Goal: Information Seeking & Learning: Learn about a topic

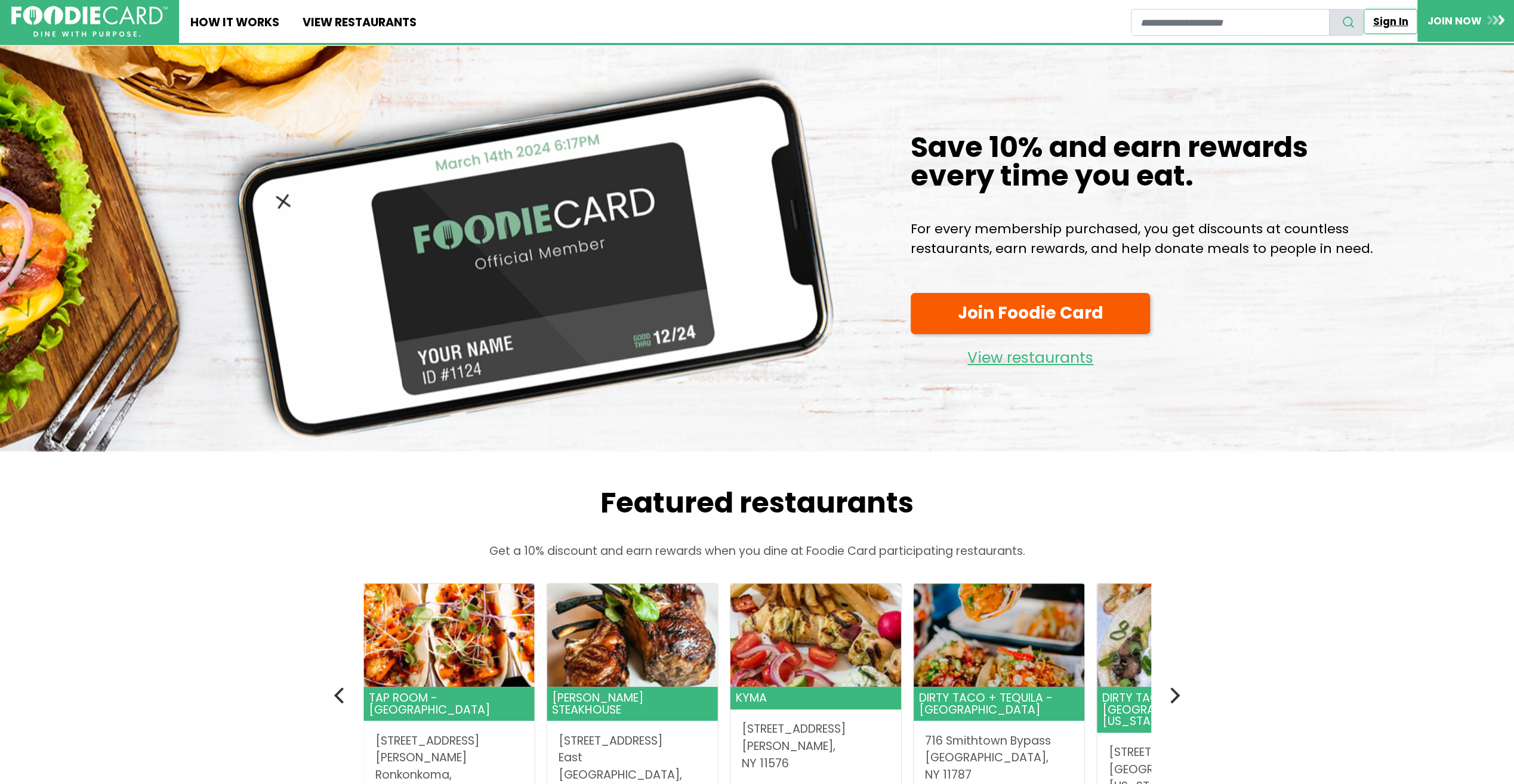
click at [1390, 25] on link "Sign In" at bounding box center [1391, 22] width 54 height 25
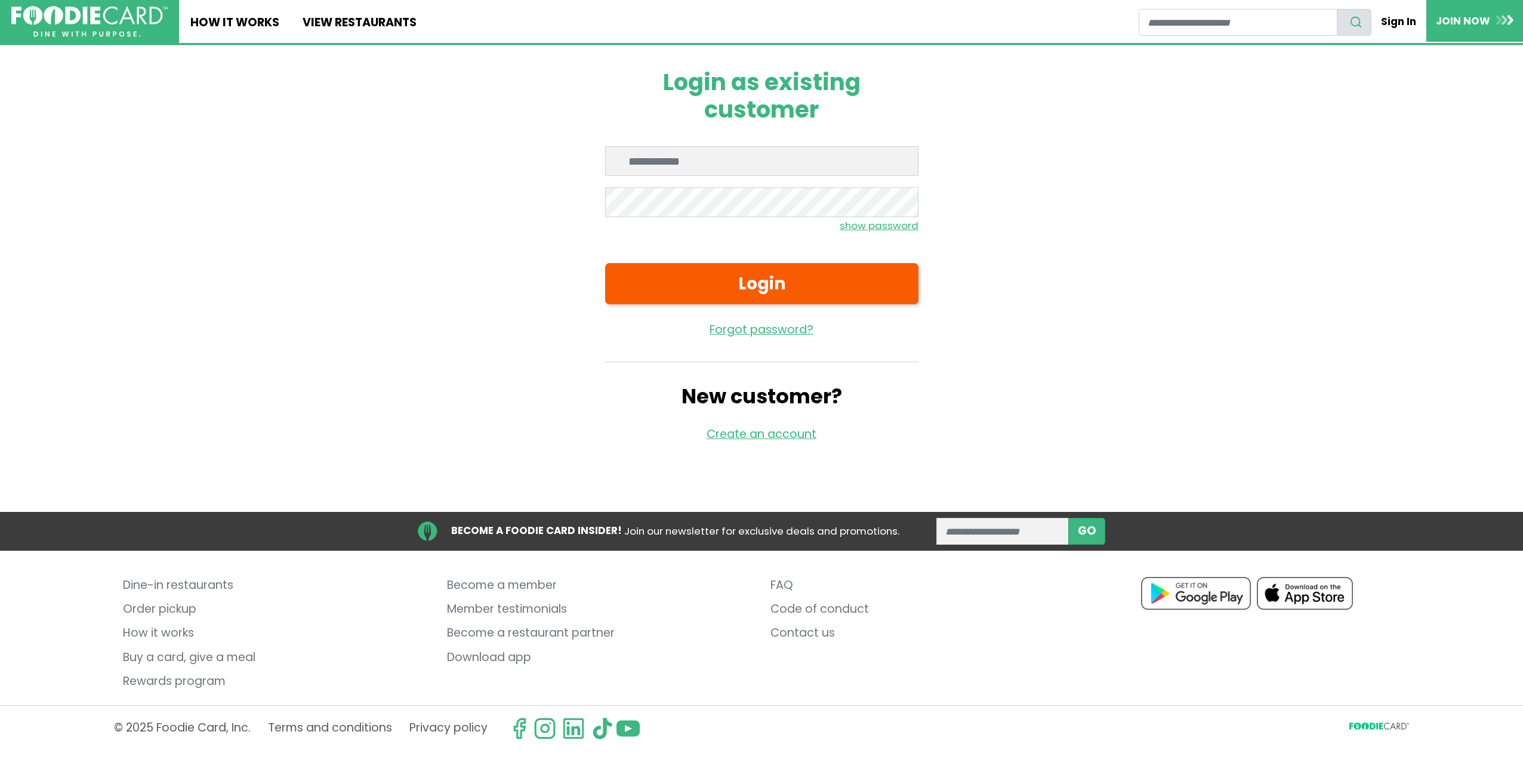
click at [677, 167] on input "Enter email" at bounding box center [762, 160] width 313 height 30
type input "**********"
click at [605, 263] on button "Login" at bounding box center [762, 284] width 313 height 41
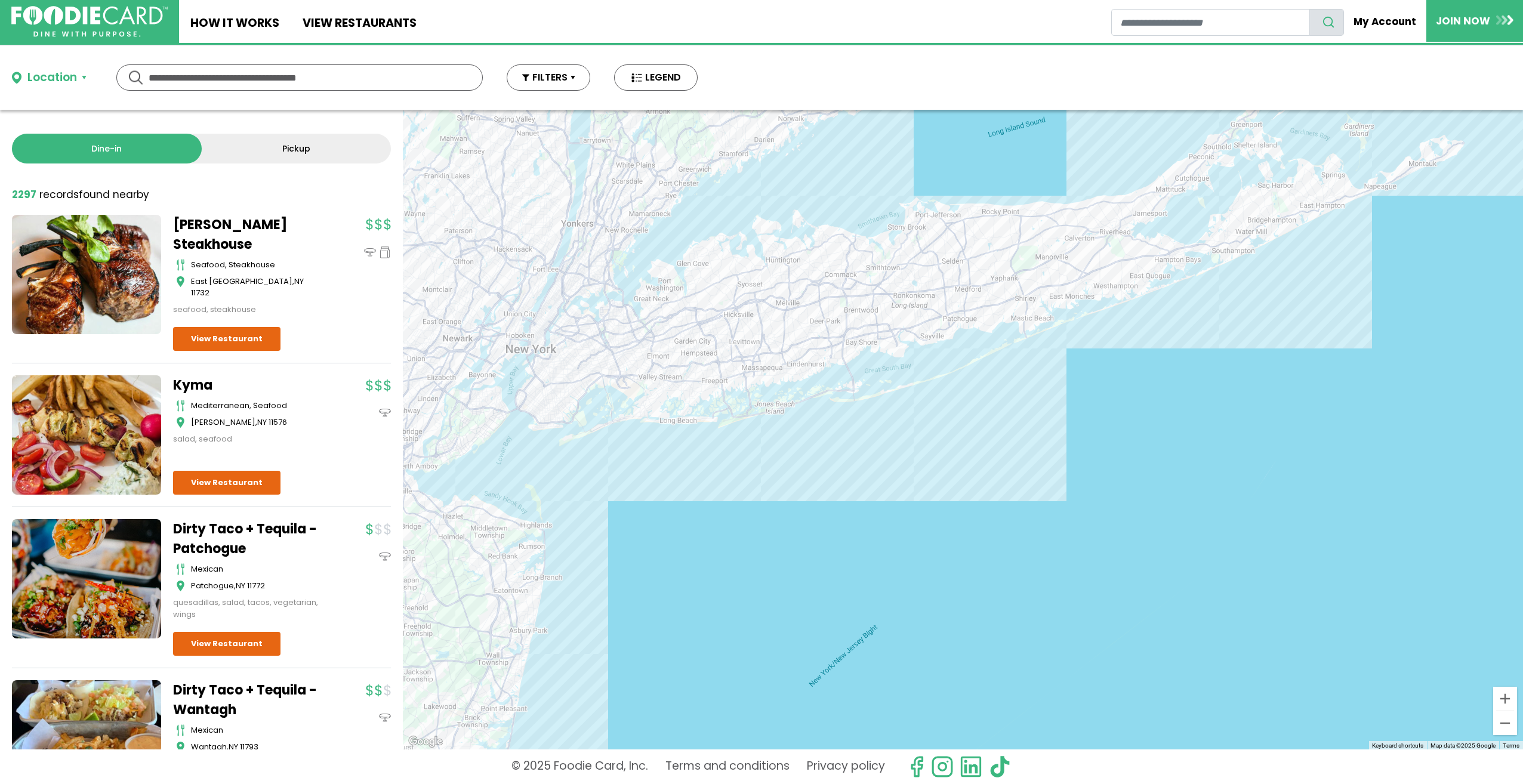
drag, startPoint x: 1128, startPoint y: 422, endPoint x: 934, endPoint y: 579, distance: 249.6
click at [934, 579] on div at bounding box center [963, 429] width 1121 height 640
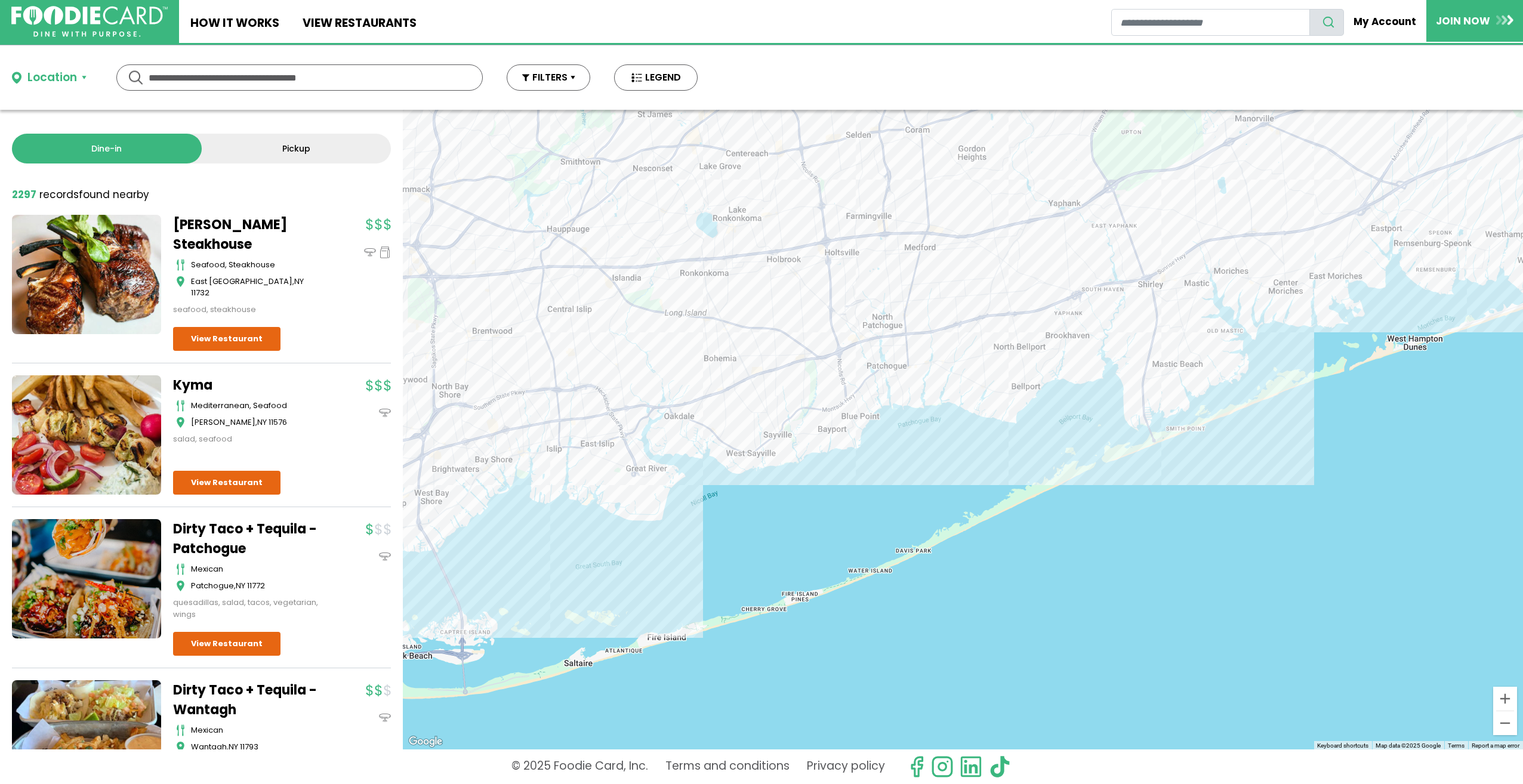
drag, startPoint x: 1012, startPoint y: 302, endPoint x: 837, endPoint y: 815, distance: 542.0
click at [837, 784] on html "Skip Navigation Skip to Login Skip to Footer Home How It Works View restaurants" at bounding box center [762, 392] width 1523 height 784
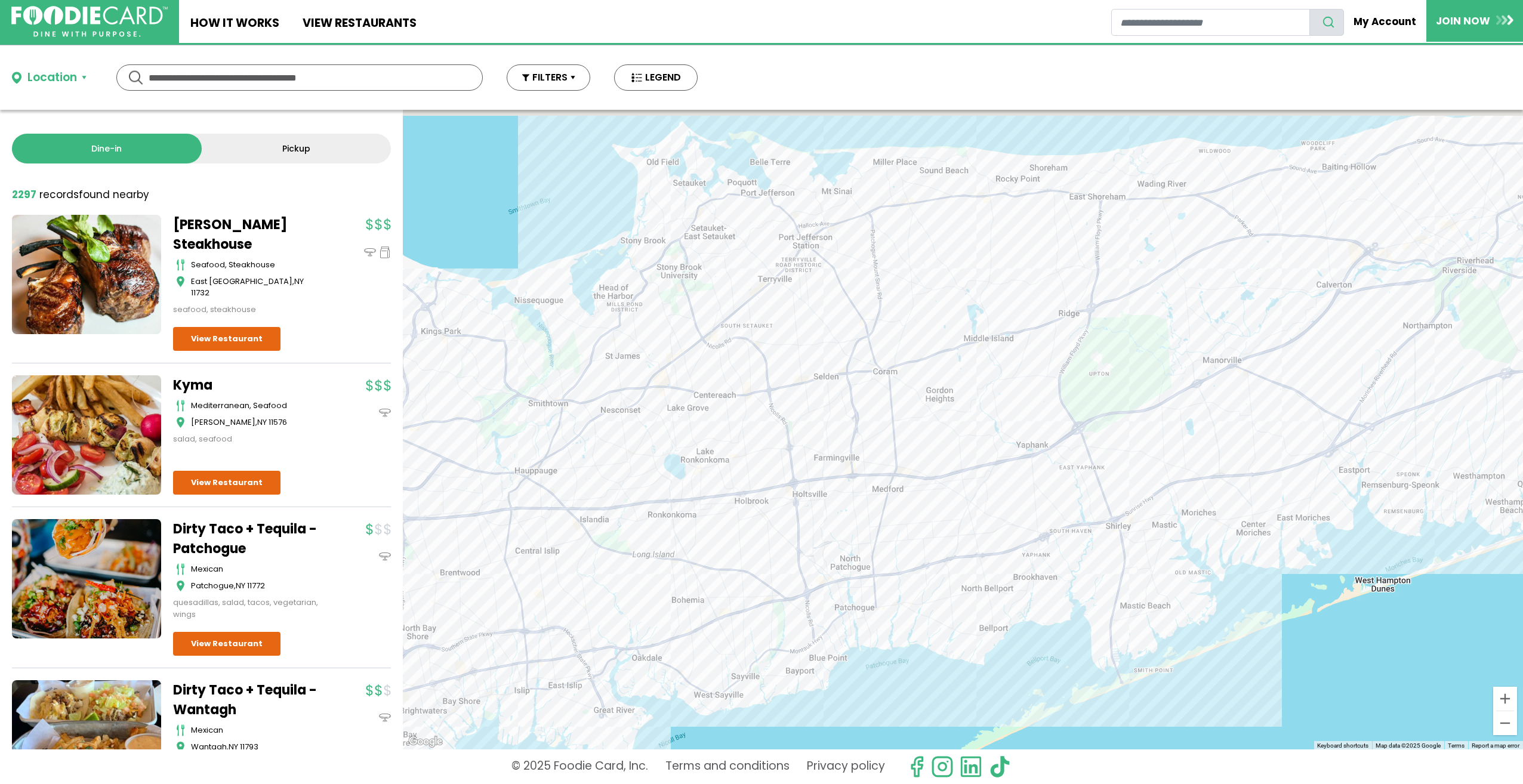
drag, startPoint x: 847, startPoint y: 392, endPoint x: 814, endPoint y: 635, distance: 245.2
click at [814, 635] on div at bounding box center [963, 429] width 1121 height 640
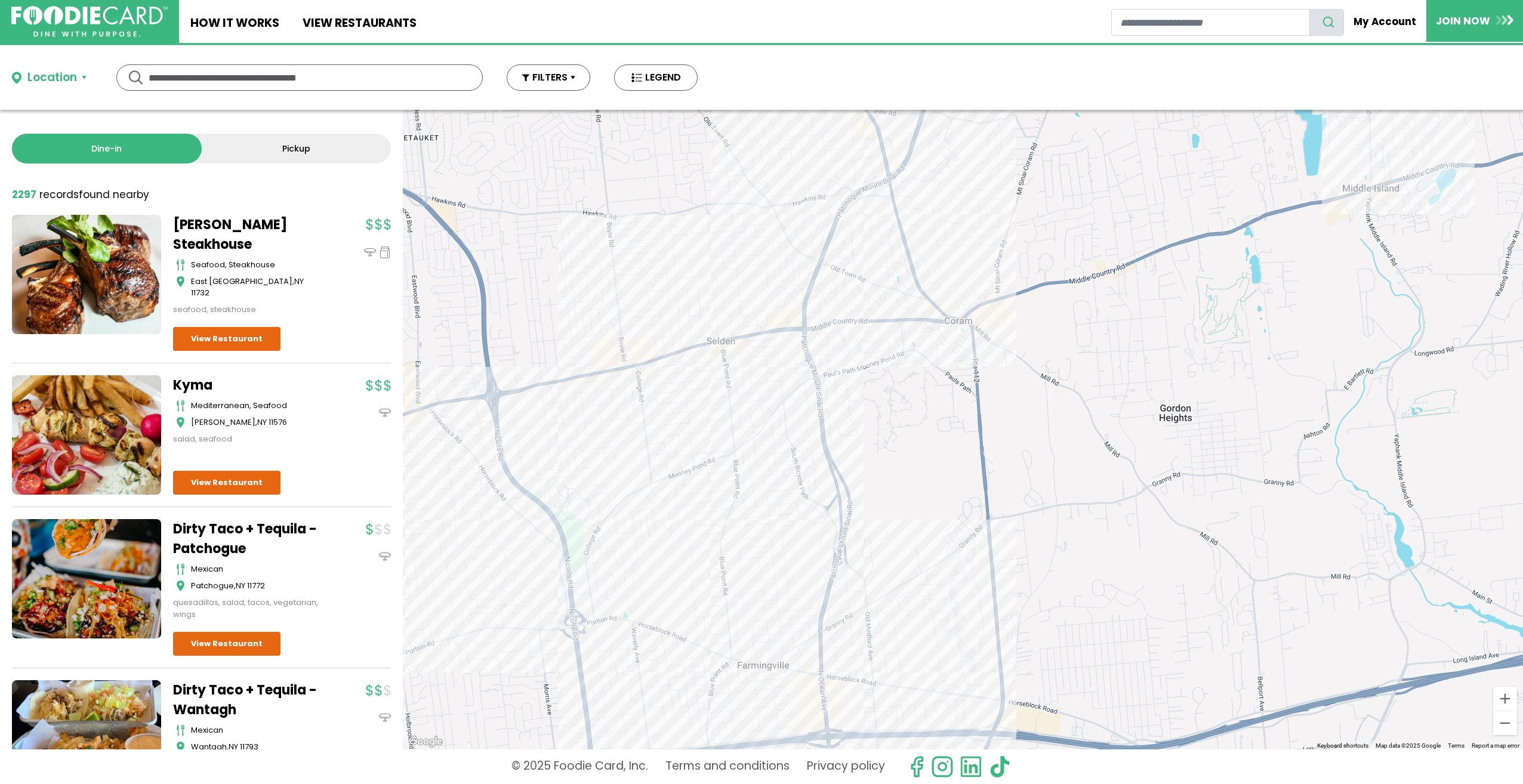
drag, startPoint x: 1035, startPoint y: 245, endPoint x: 997, endPoint y: 438, distance: 196.7
click at [997, 438] on div at bounding box center [963, 429] width 1121 height 640
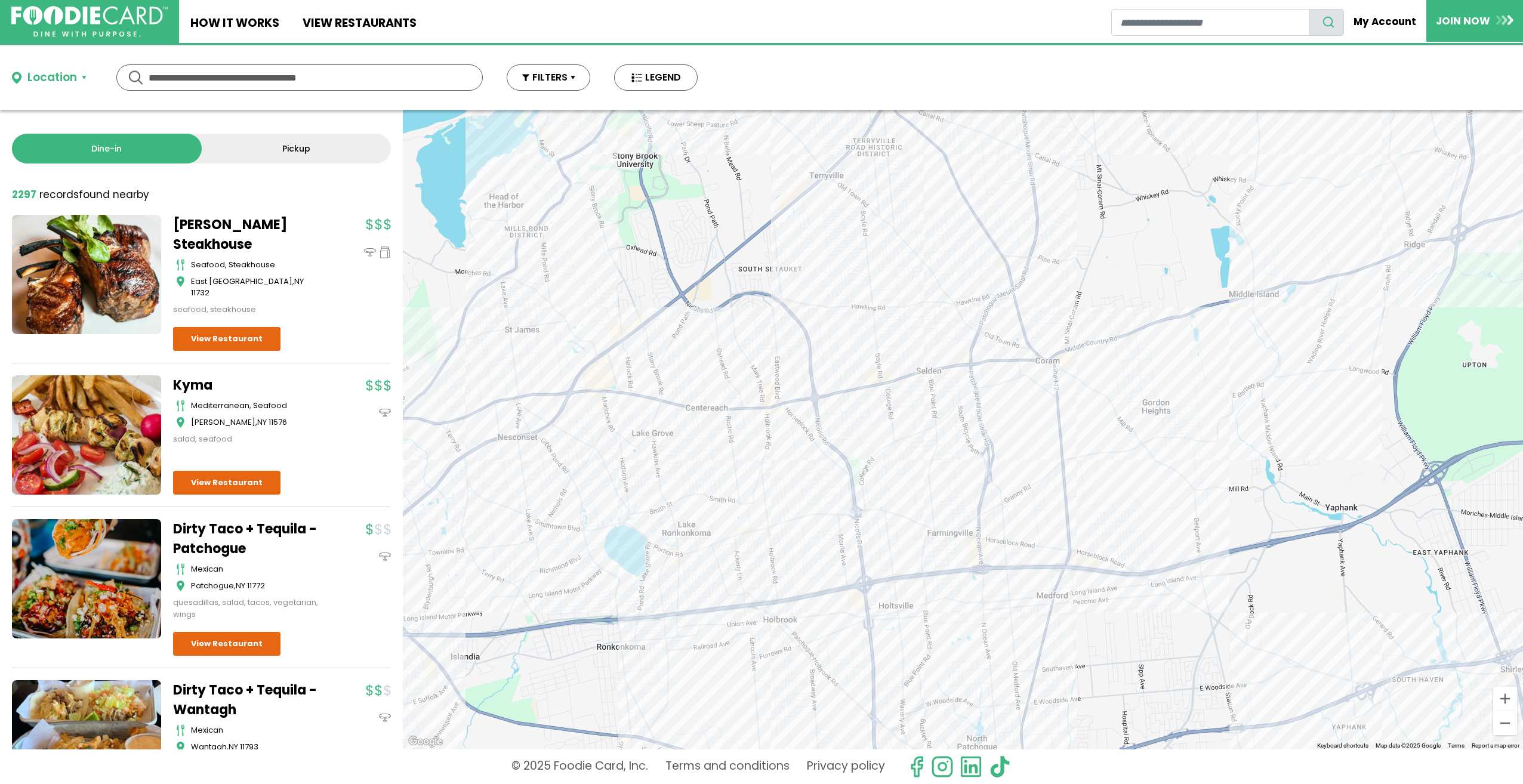
drag, startPoint x: 1158, startPoint y: 463, endPoint x: 936, endPoint y: 416, distance: 226.9
click at [936, 416] on div at bounding box center [963, 429] width 1121 height 640
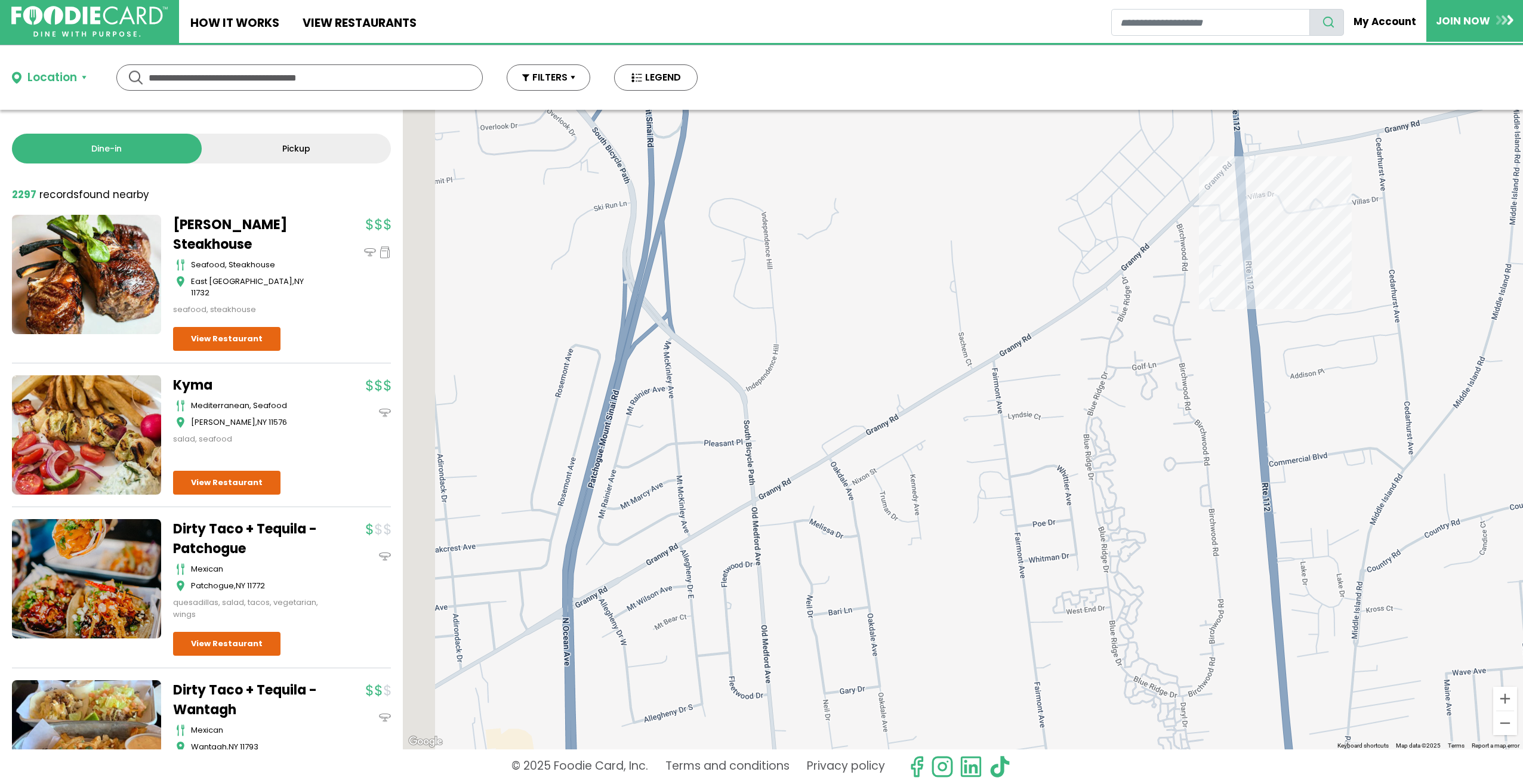
drag, startPoint x: 1052, startPoint y: 453, endPoint x: 1119, endPoint y: 275, distance: 190.2
click at [1114, 286] on div at bounding box center [963, 429] width 1121 height 640
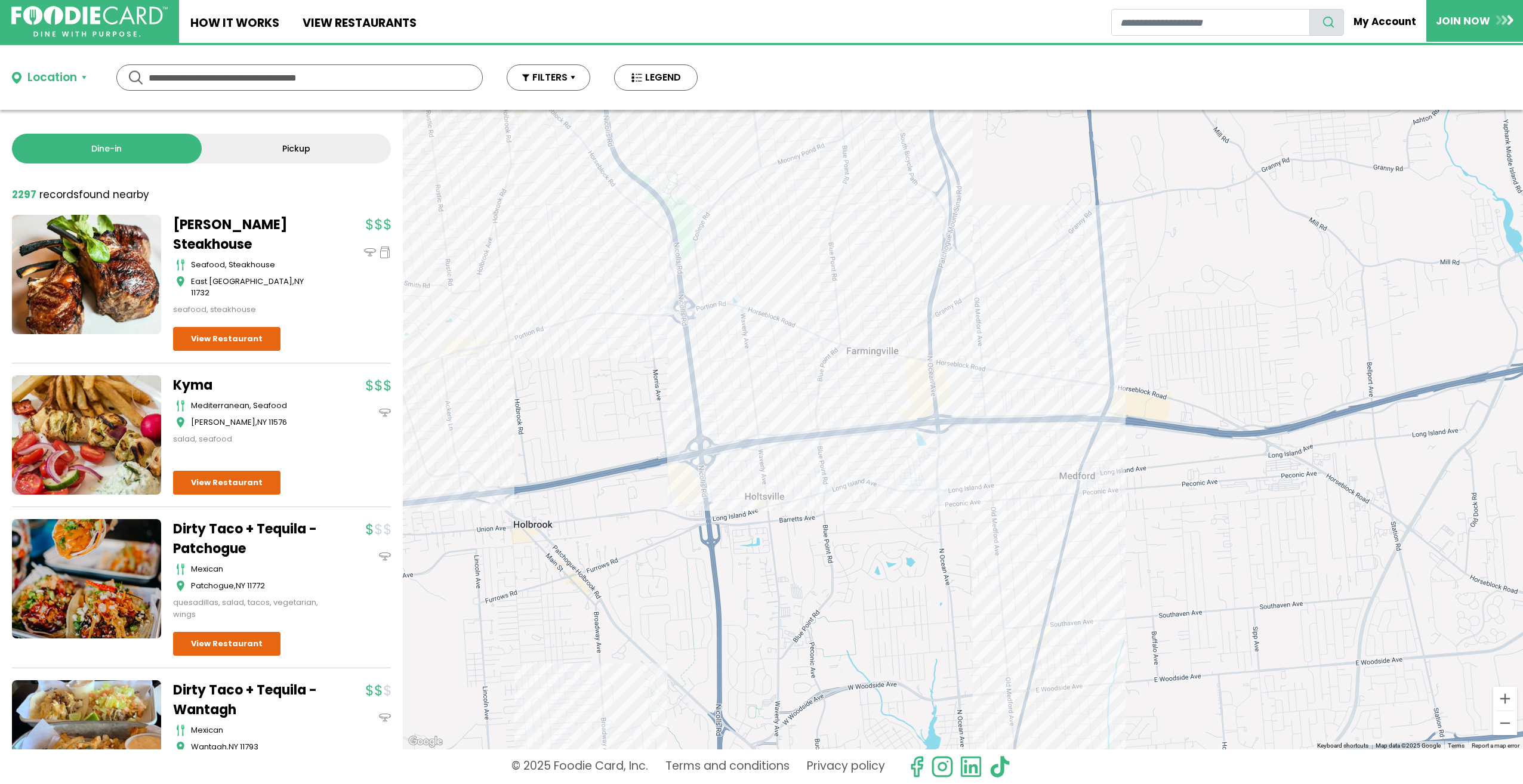
drag, startPoint x: 1015, startPoint y: 334, endPoint x: 960, endPoint y: 382, distance: 73.0
click at [978, 378] on div at bounding box center [963, 429] width 1121 height 640
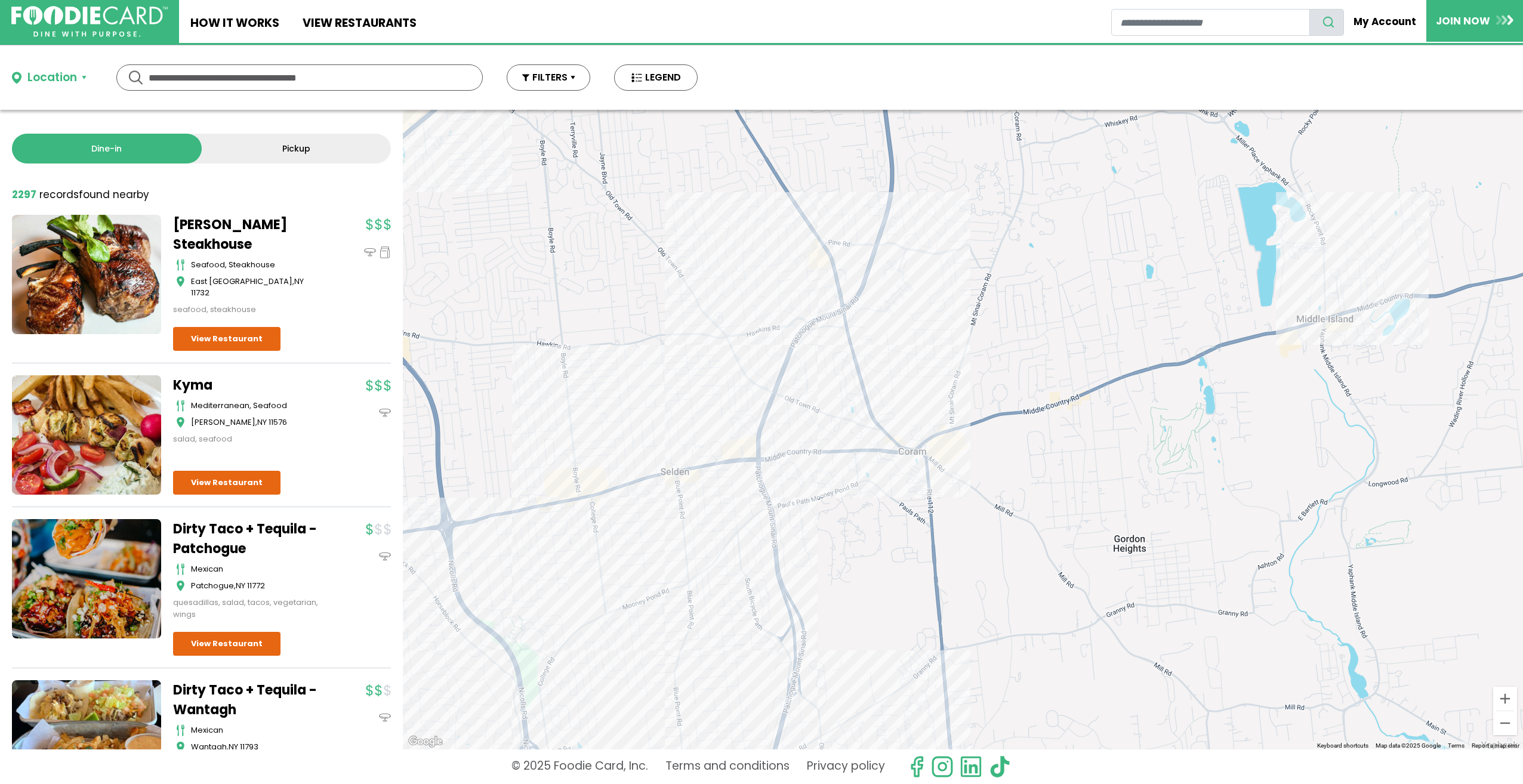
drag, startPoint x: 906, startPoint y: 264, endPoint x: 759, endPoint y: 700, distance: 460.1
click at [759, 700] on div at bounding box center [963, 429] width 1121 height 640
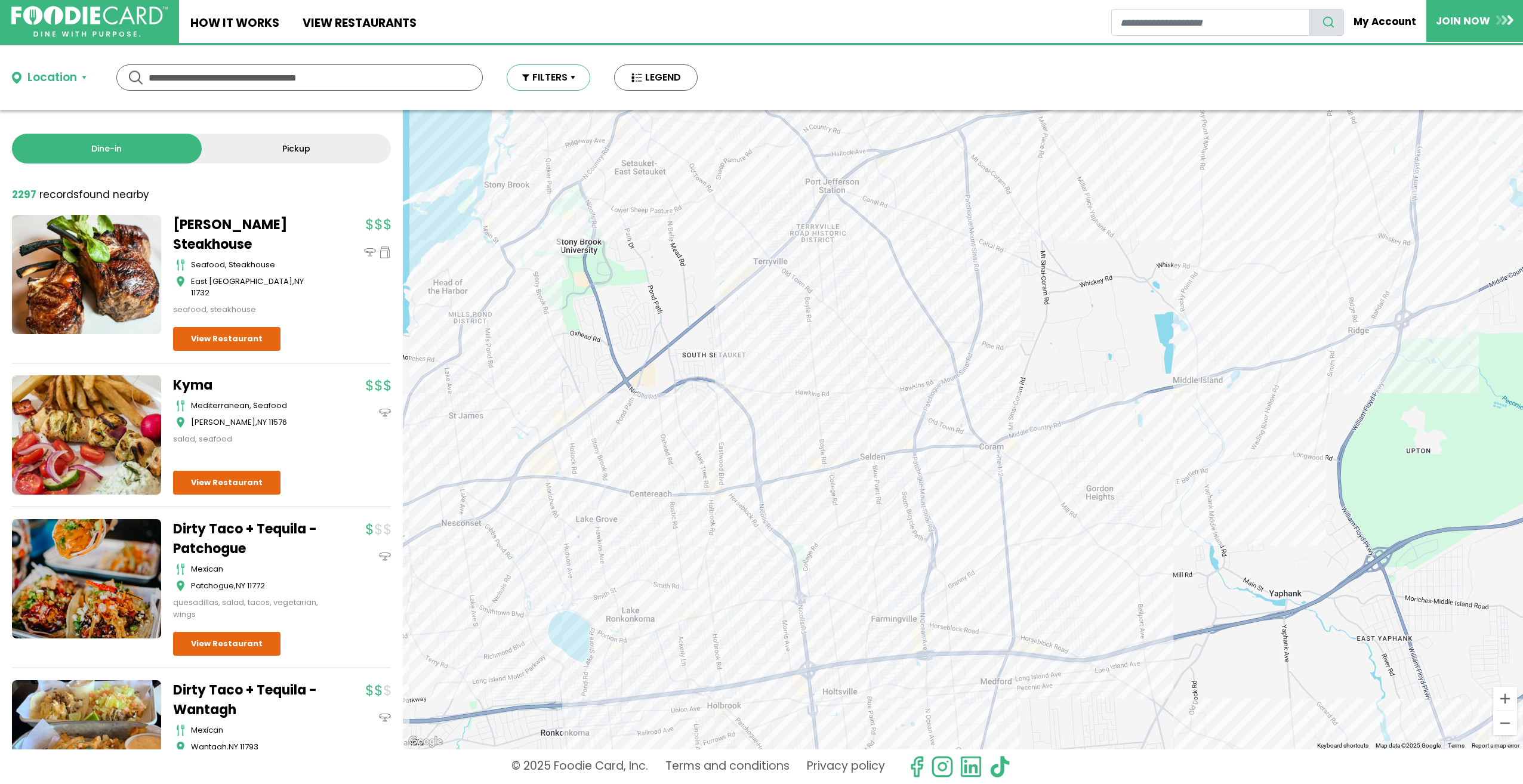
click at [569, 77] on button "FILTERS" at bounding box center [548, 77] width 84 height 26
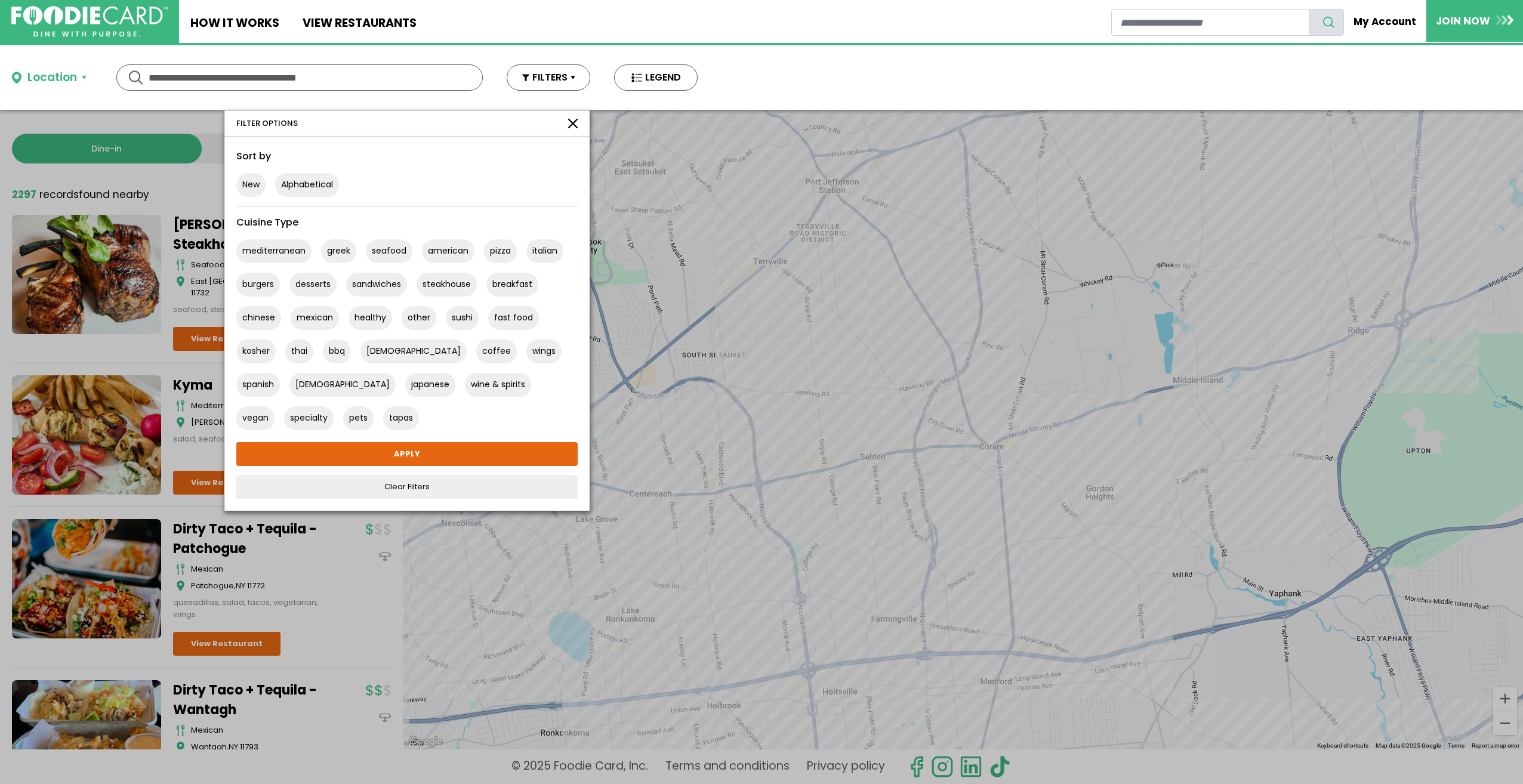
click at [572, 122] on button "button" at bounding box center [572, 123] width 10 height 10
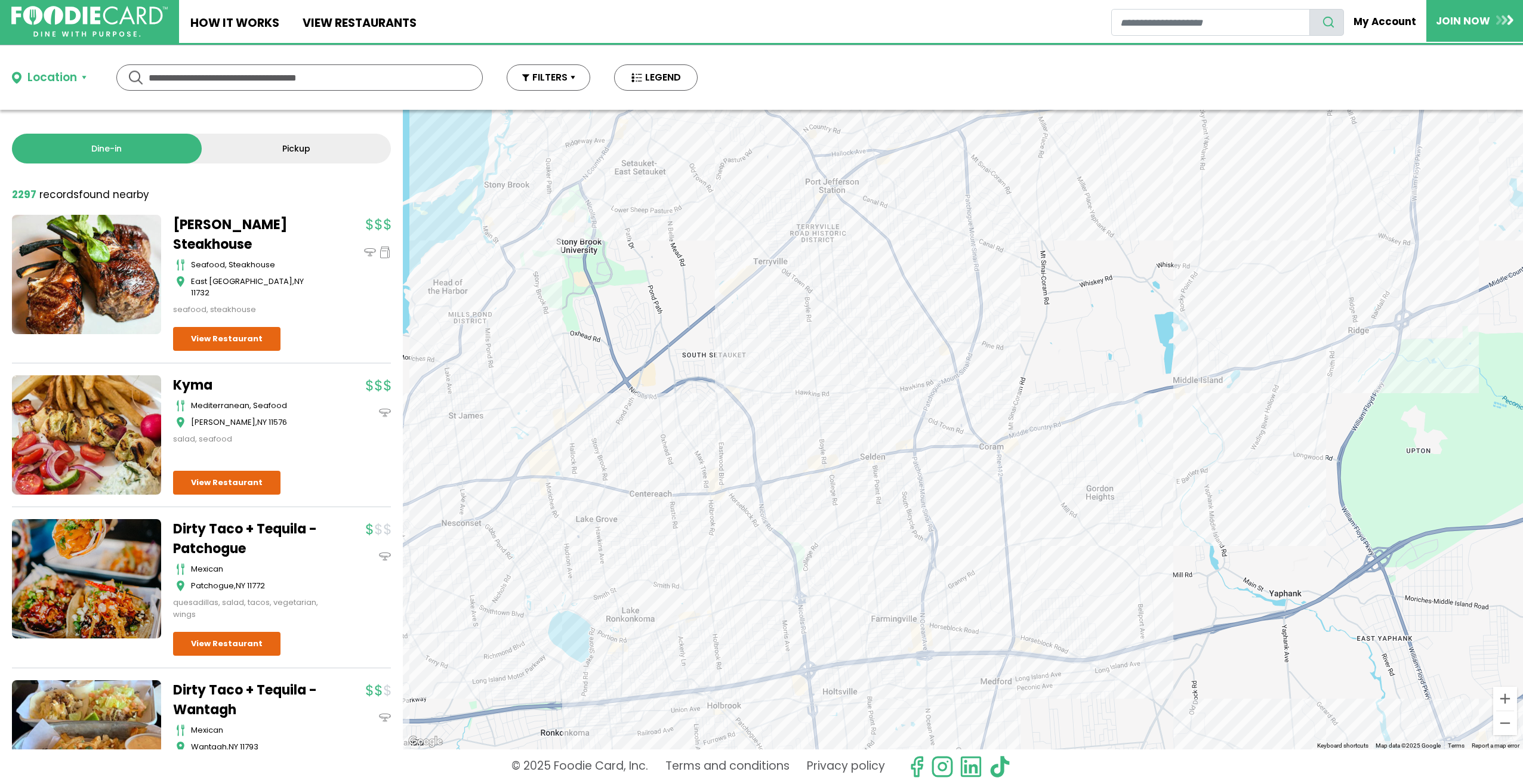
click at [66, 84] on div "Location" at bounding box center [51, 77] width 50 height 17
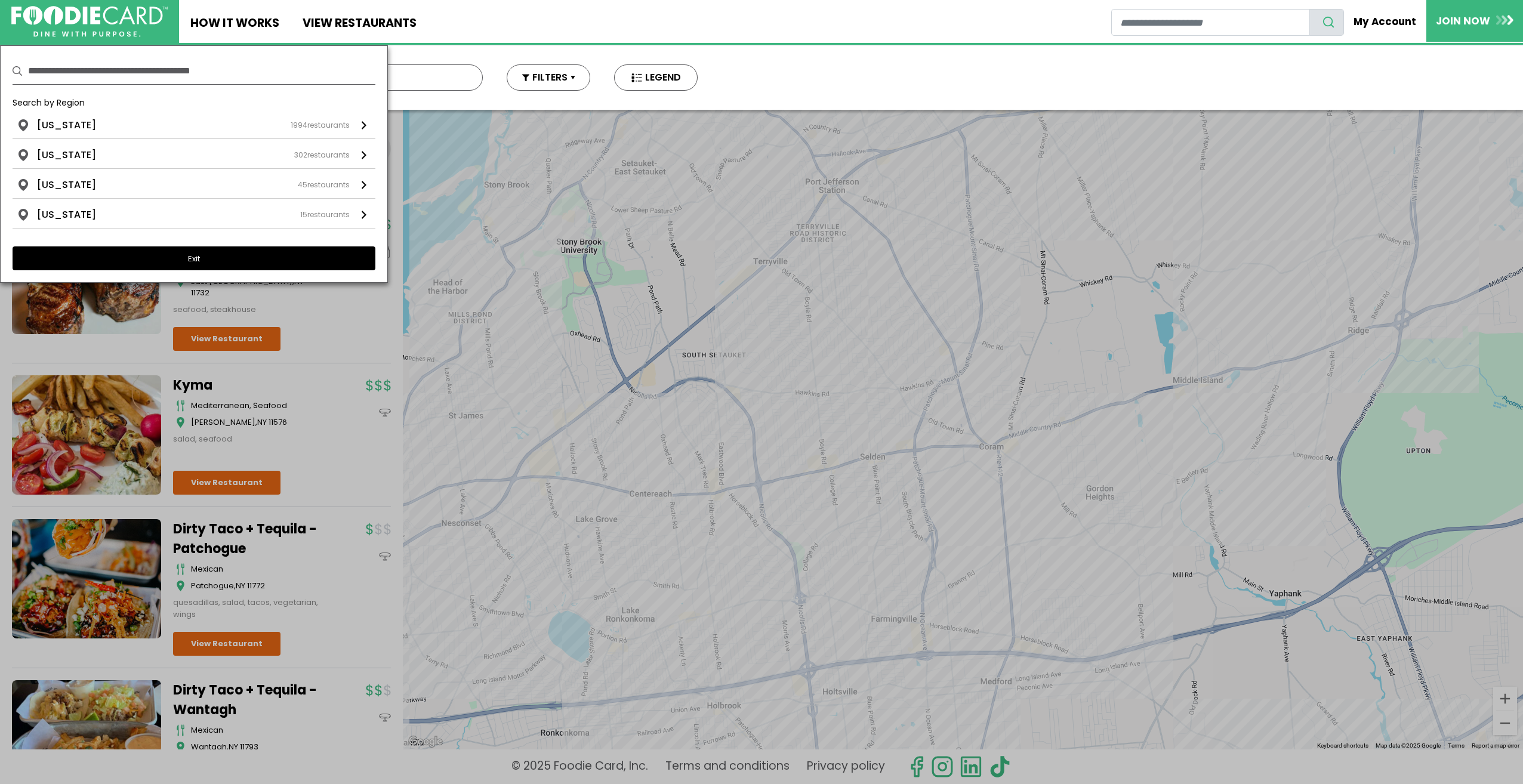
click at [197, 253] on button "Exit" at bounding box center [194, 258] width 363 height 24
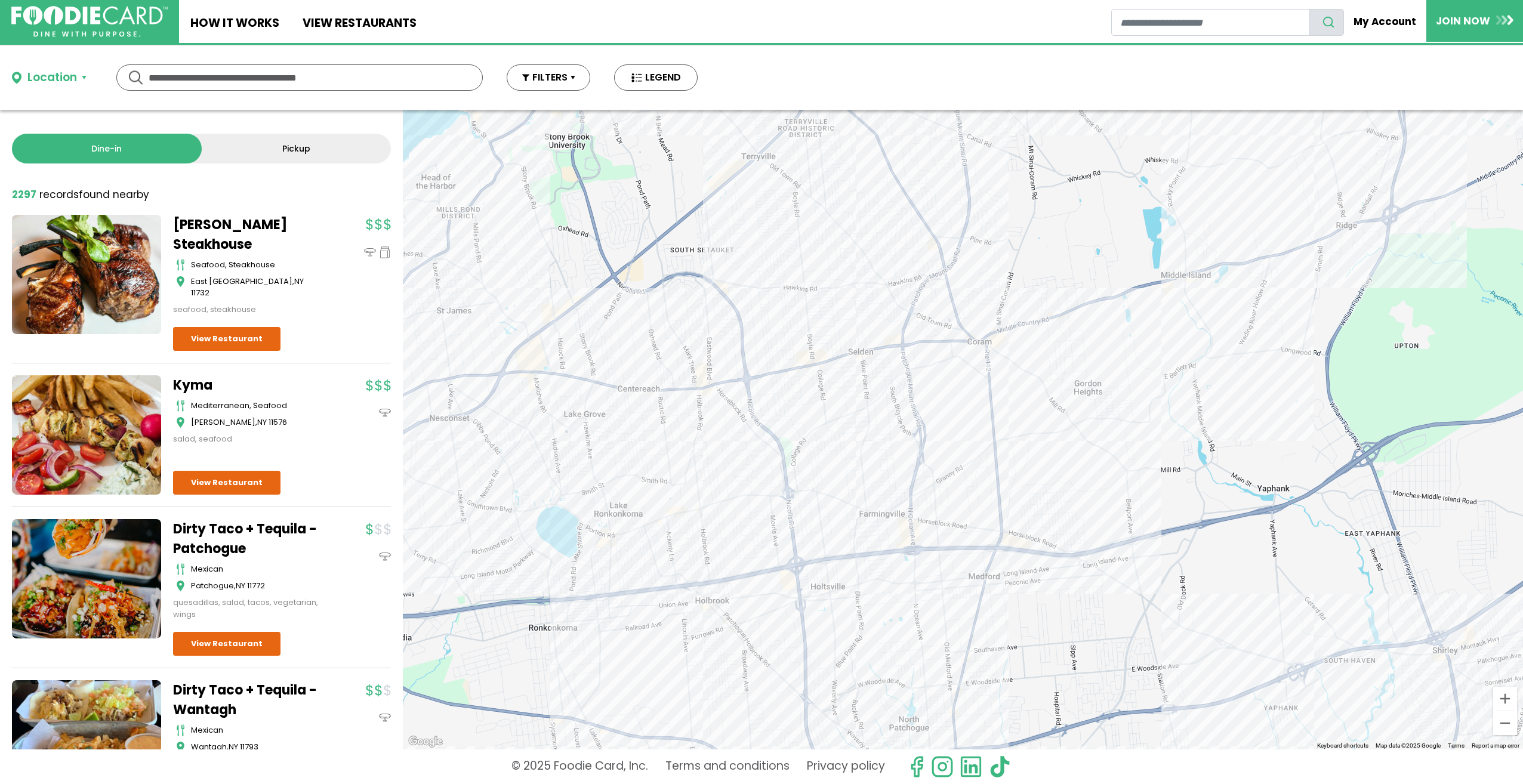
drag, startPoint x: 879, startPoint y: 374, endPoint x: 868, endPoint y: 267, distance: 107.6
click at [868, 267] on div at bounding box center [963, 429] width 1121 height 640
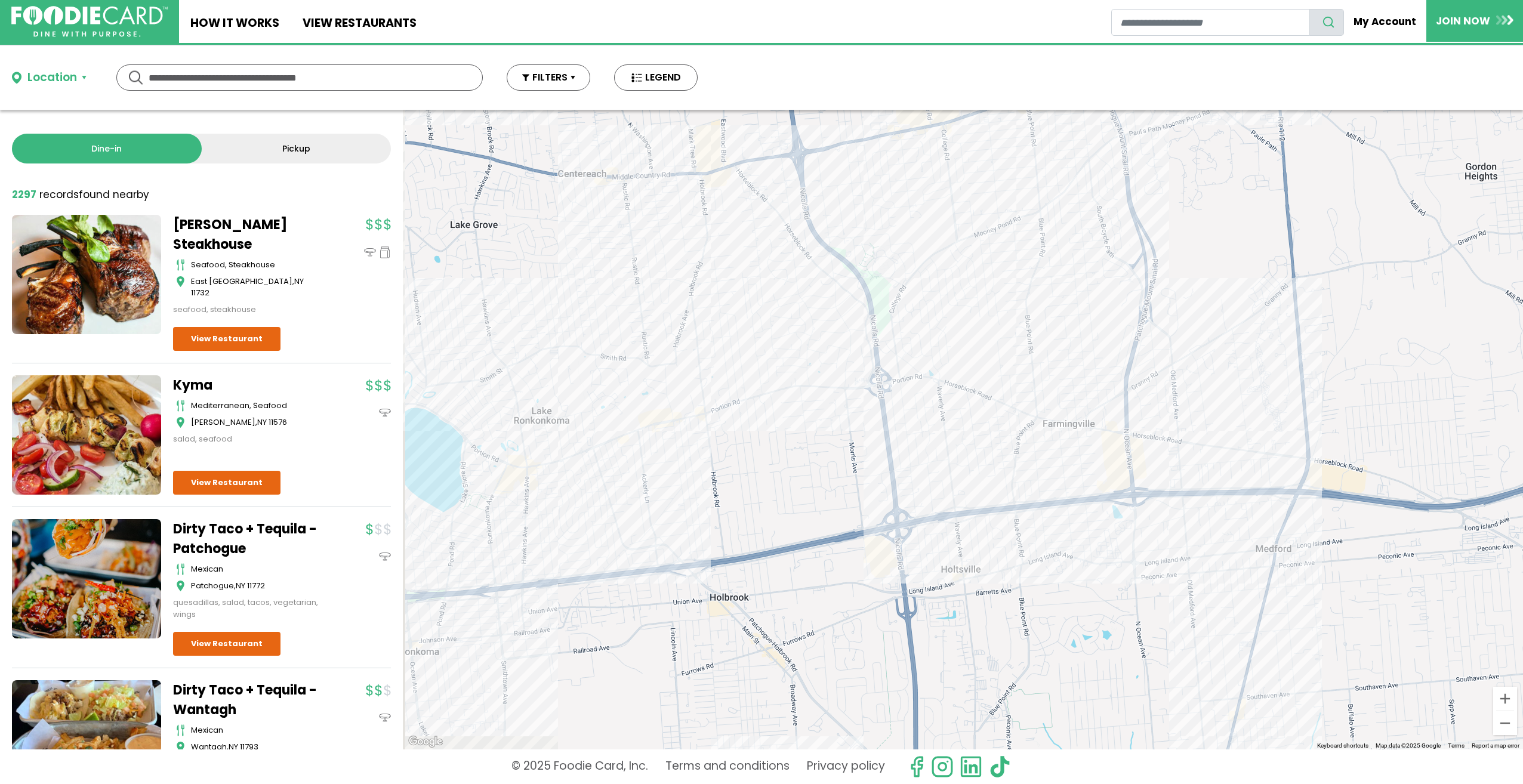
drag, startPoint x: 698, startPoint y: 458, endPoint x: 743, endPoint y: 323, distance: 142.3
click at [743, 323] on div at bounding box center [963, 429] width 1121 height 640
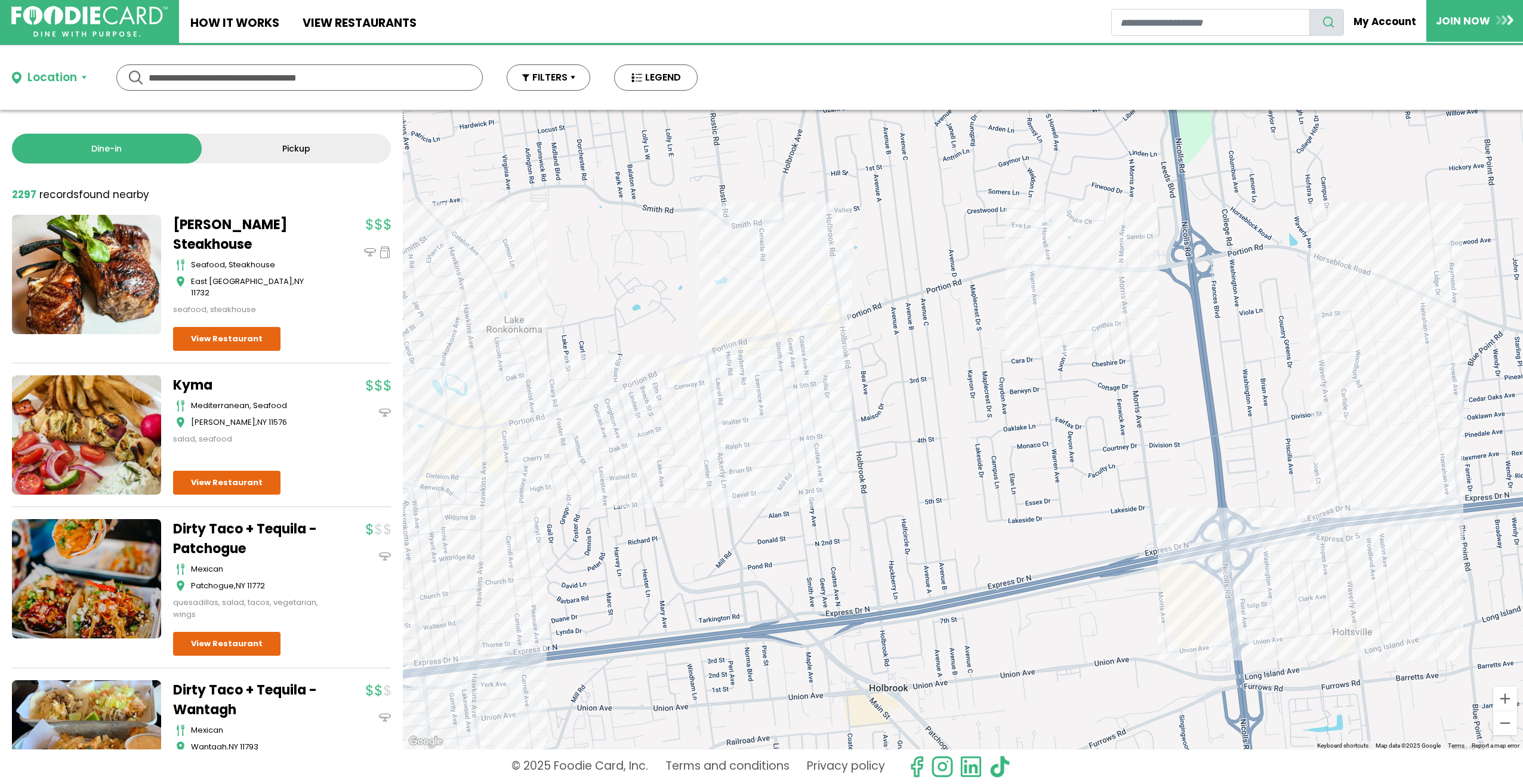
click at [1027, 275] on div at bounding box center [963, 429] width 1121 height 640
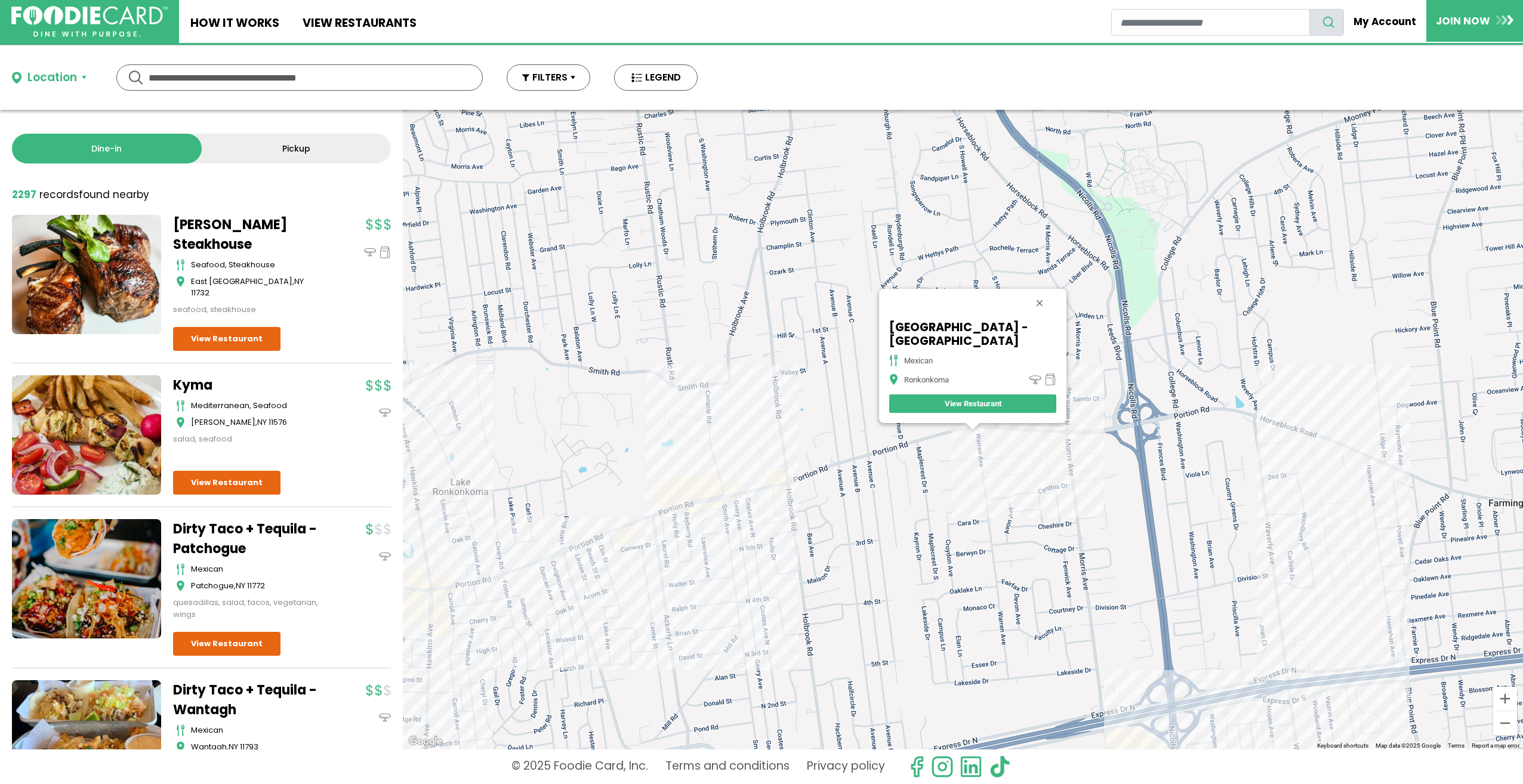
click at [957, 401] on link "View Restaurant" at bounding box center [973, 403] width 167 height 19
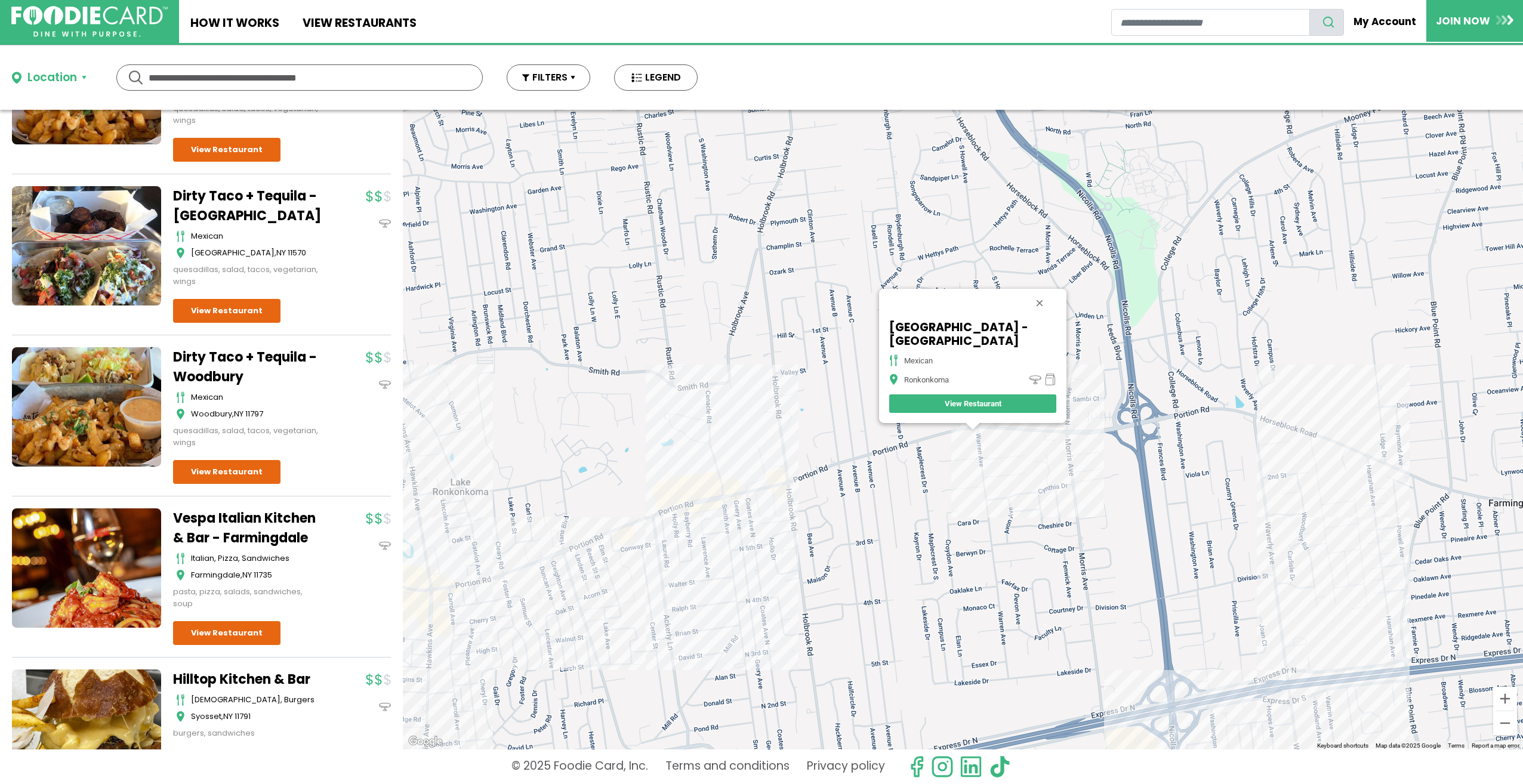
scroll to position [597, 0]
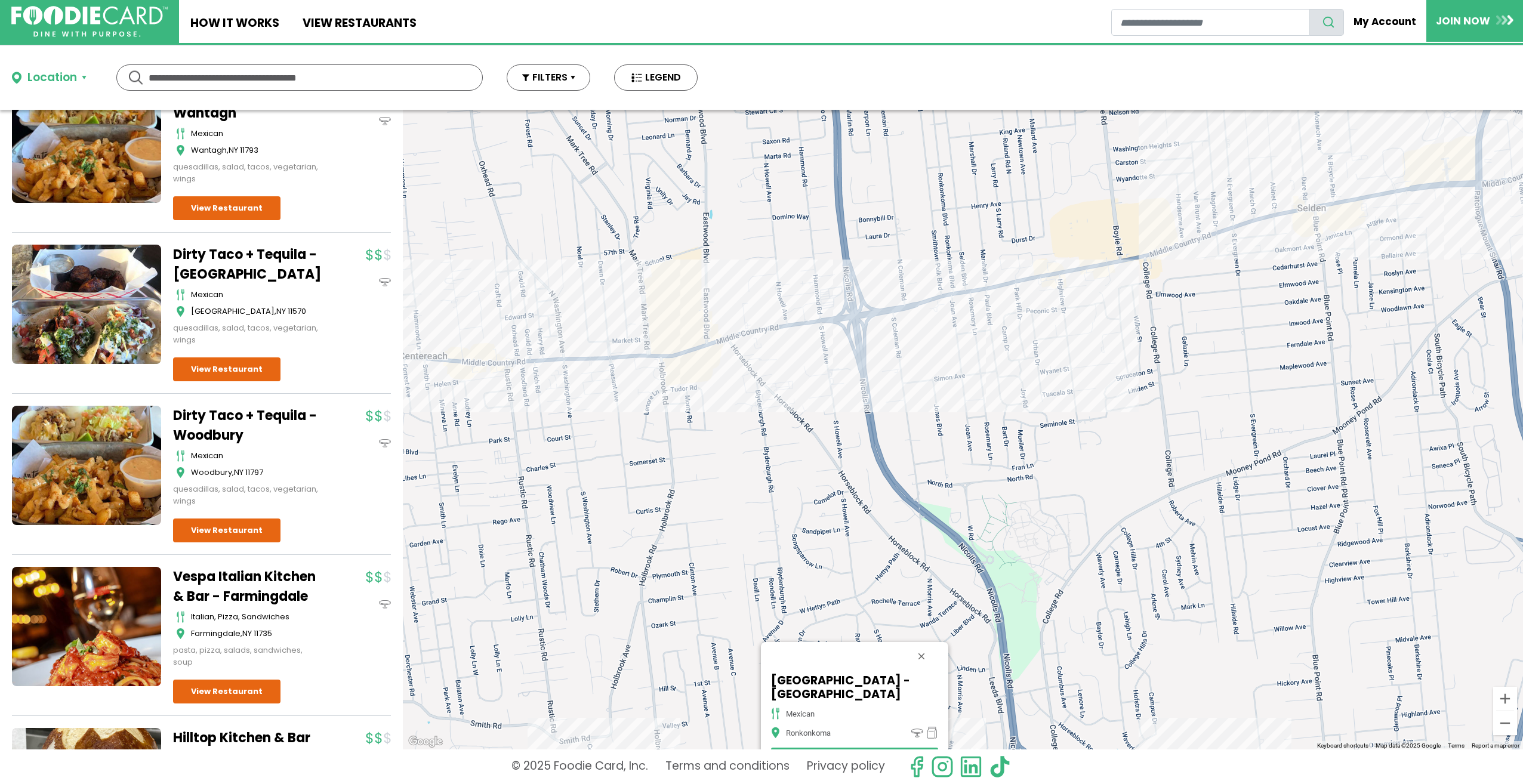
drag, startPoint x: 802, startPoint y: 461, endPoint x: 683, endPoint y: 815, distance: 373.5
click at [683, 784] on html "Skip Navigation Skip to Login Skip to Footer Home How It Works View restaurants" at bounding box center [762, 392] width 1523 height 784
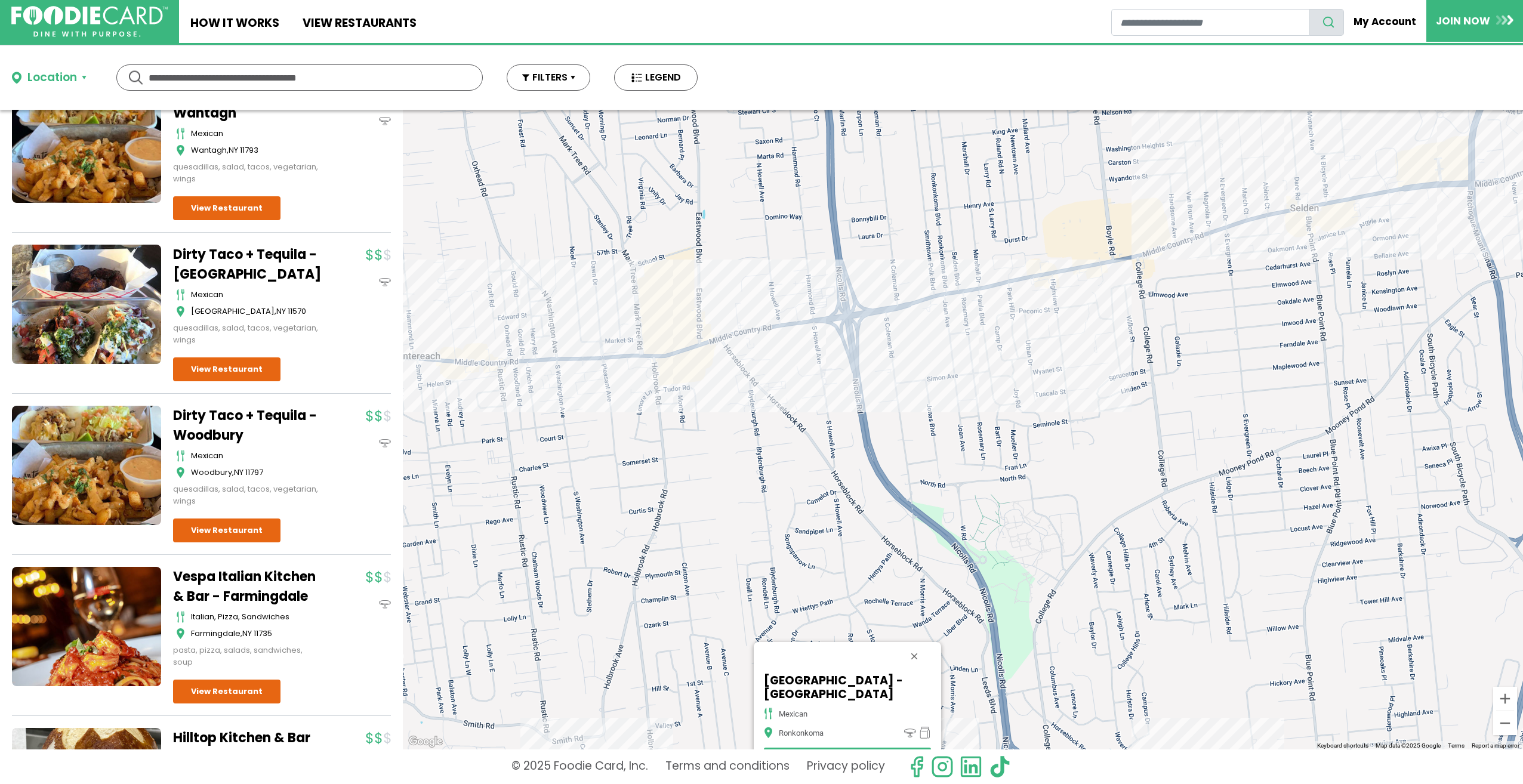
click at [792, 338] on div "Burrito Palace & Grill - Lake Ronkonkoma mexican Ronkonkoma View Restaurant" at bounding box center [963, 429] width 1121 height 640
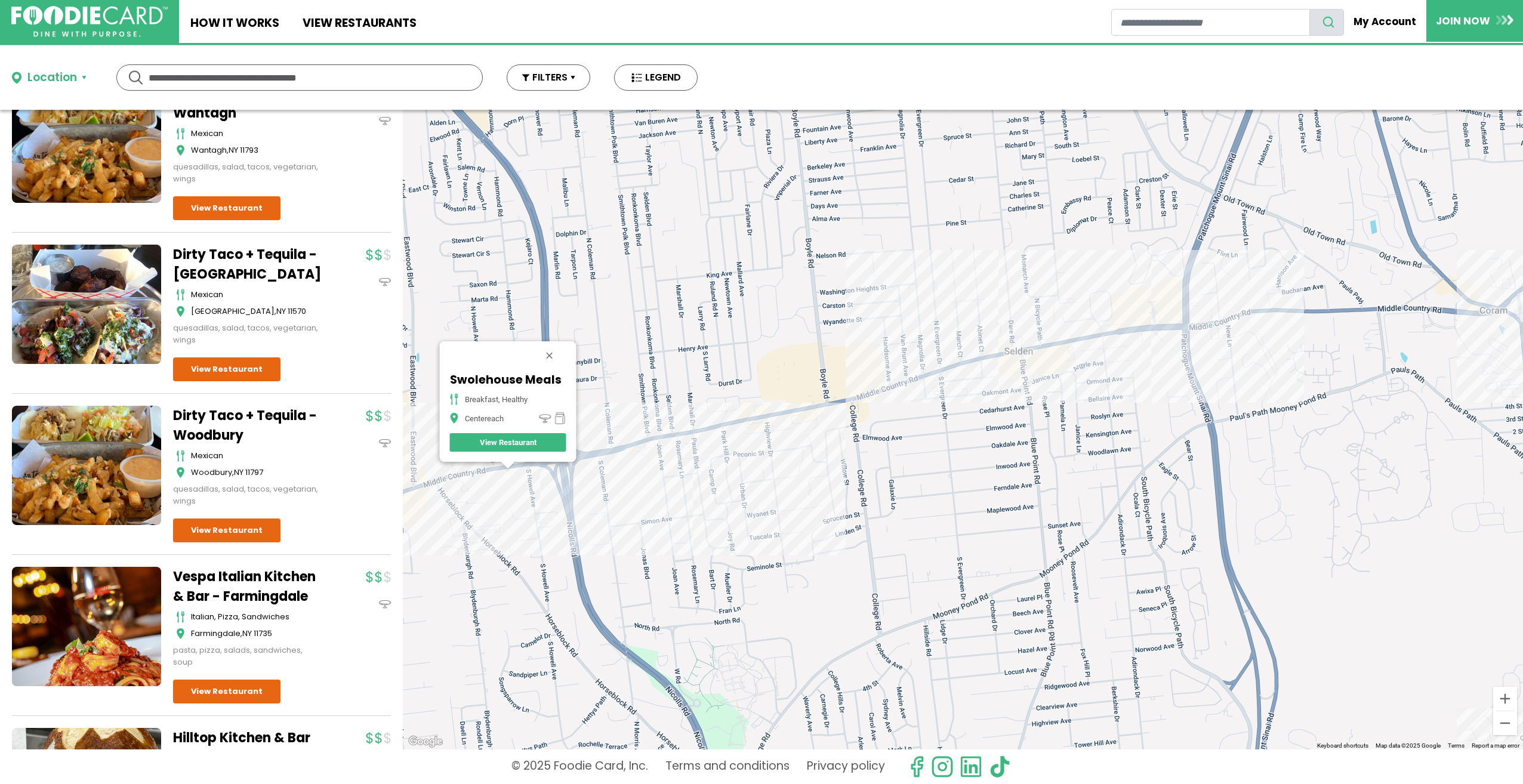
drag, startPoint x: 1131, startPoint y: 456, endPoint x: 686, endPoint y: 488, distance: 446.1
click at [686, 488] on div "Swolehouse Meals breakfast, healthy Centereach View Restaurant" at bounding box center [963, 429] width 1121 height 640
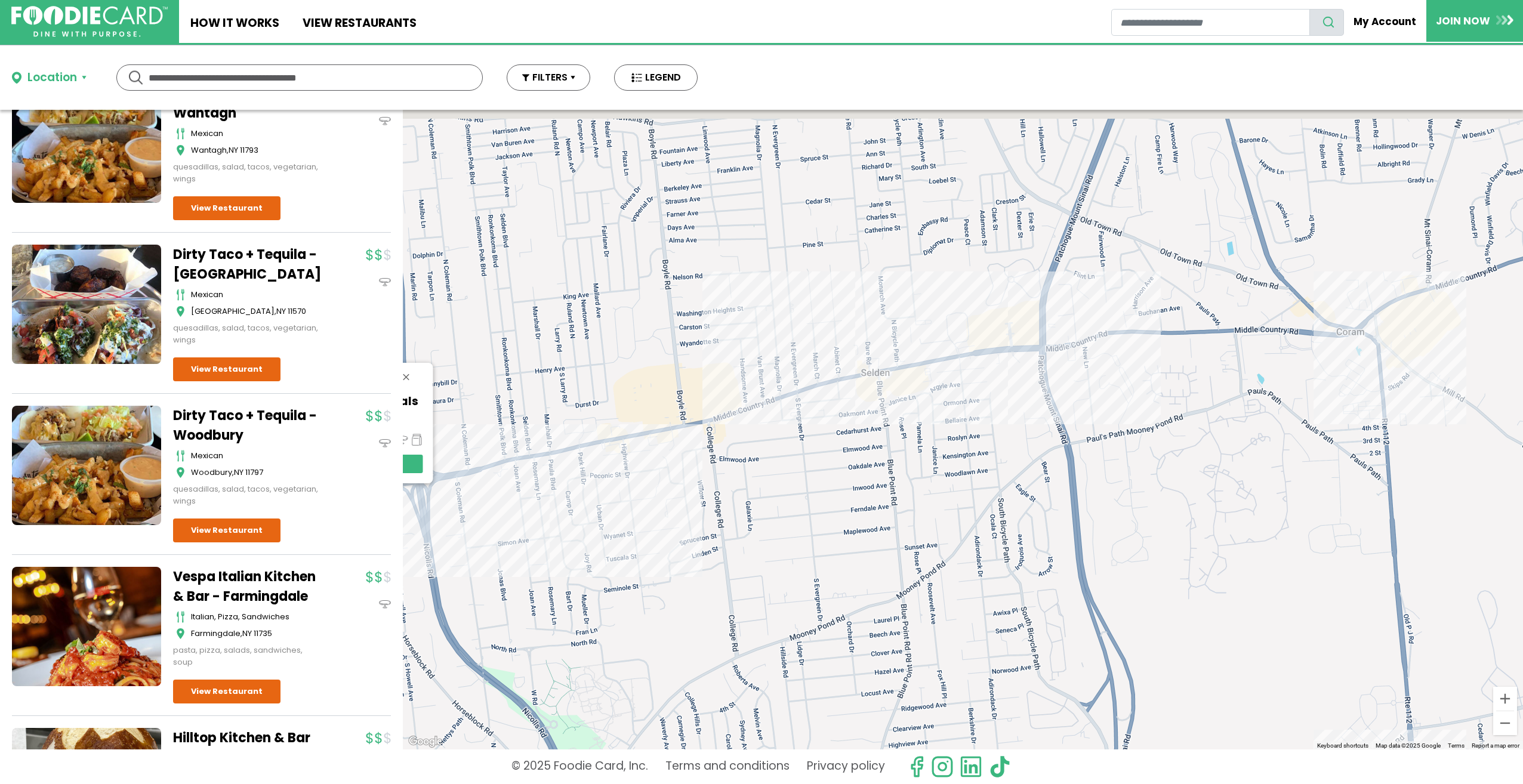
drag, startPoint x: 1226, startPoint y: 336, endPoint x: 1114, endPoint y: 354, distance: 113.4
click at [1114, 354] on div "Swolehouse Meals breakfast, healthy Centereach View Restaurant" at bounding box center [963, 429] width 1121 height 640
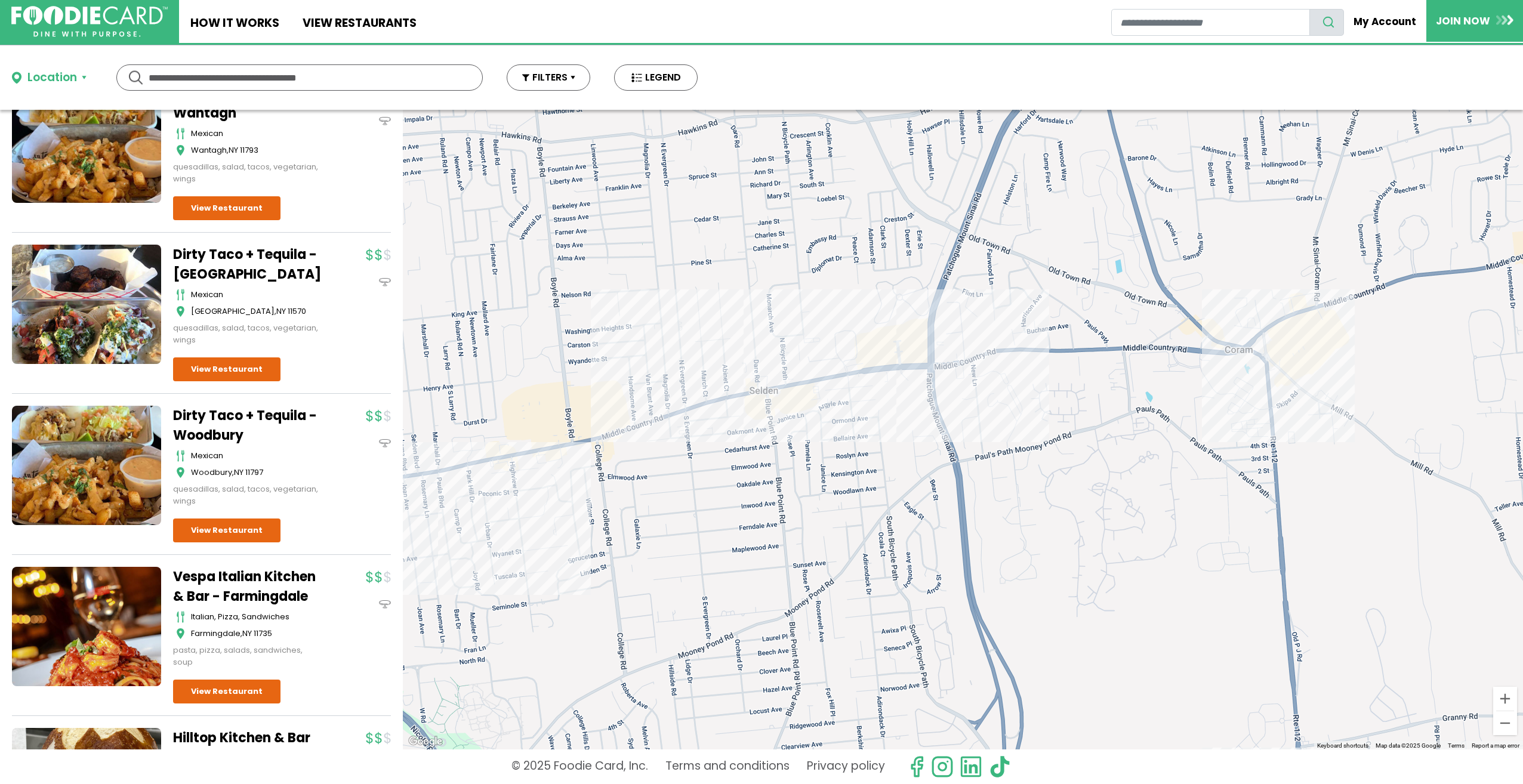
click at [1216, 350] on div "Swolehouse Meals breakfast, healthy Centereach View Restaurant" at bounding box center [963, 429] width 1121 height 640
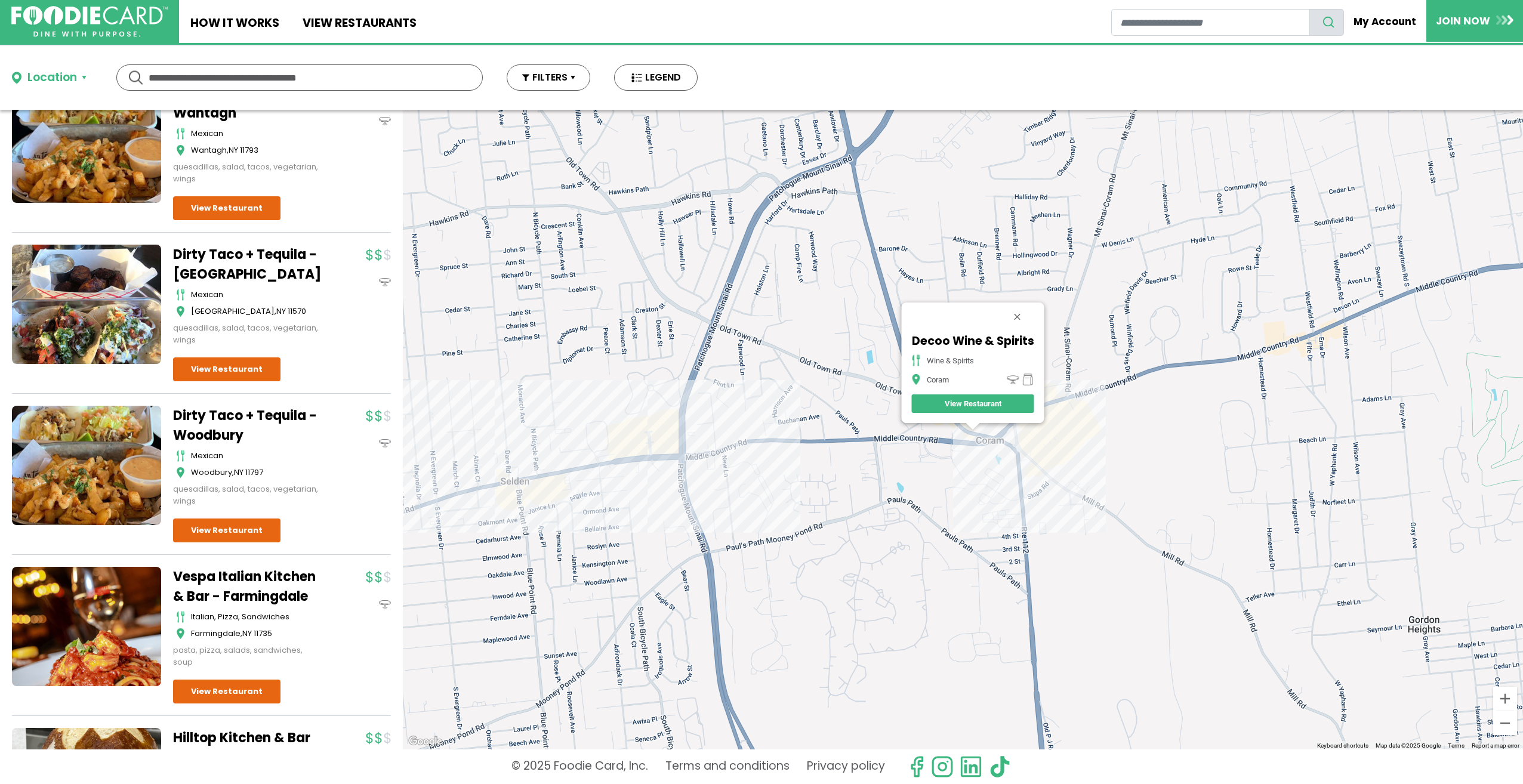
click at [991, 405] on link "View Restaurant" at bounding box center [972, 403] width 122 height 19
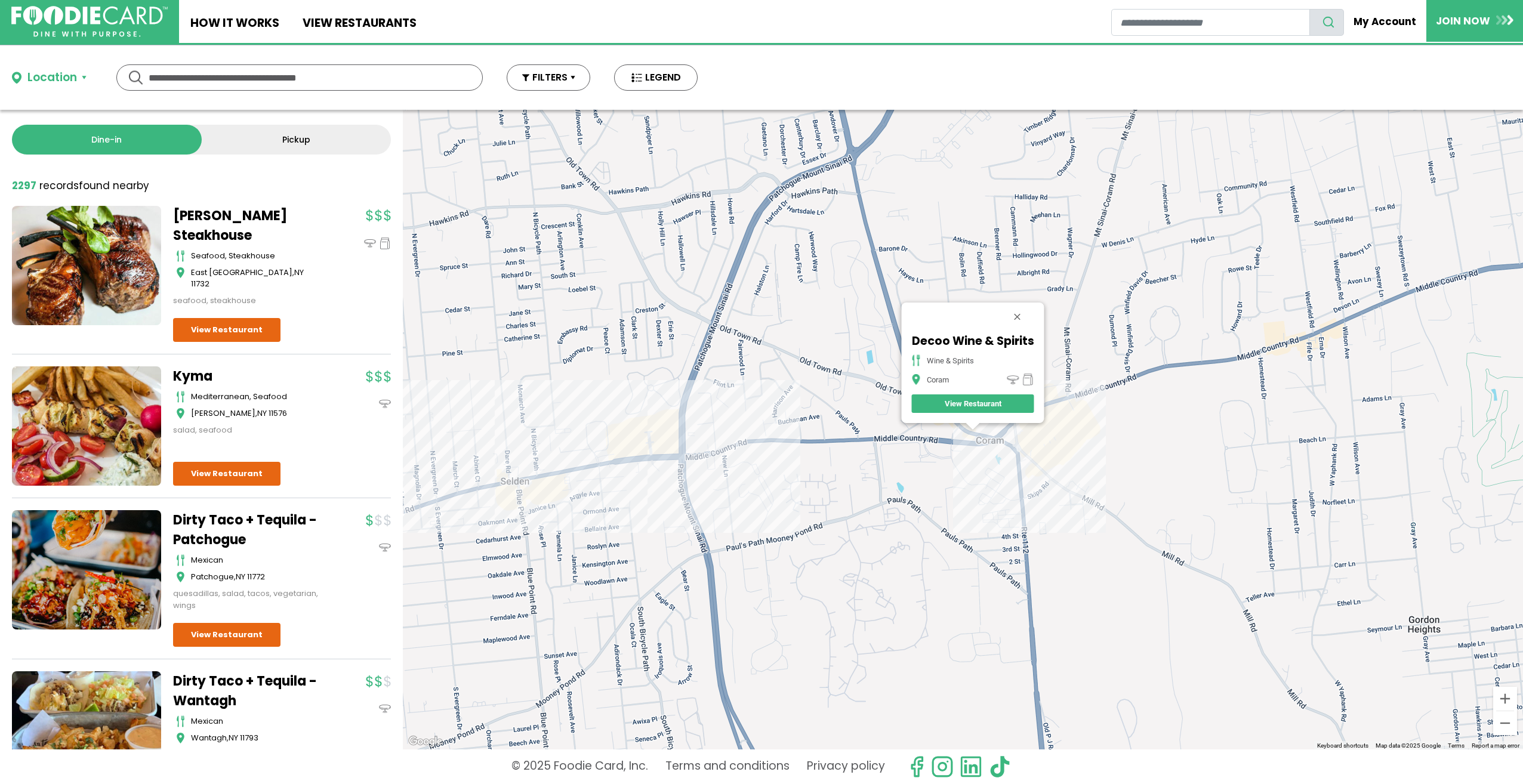
scroll to position [0, 0]
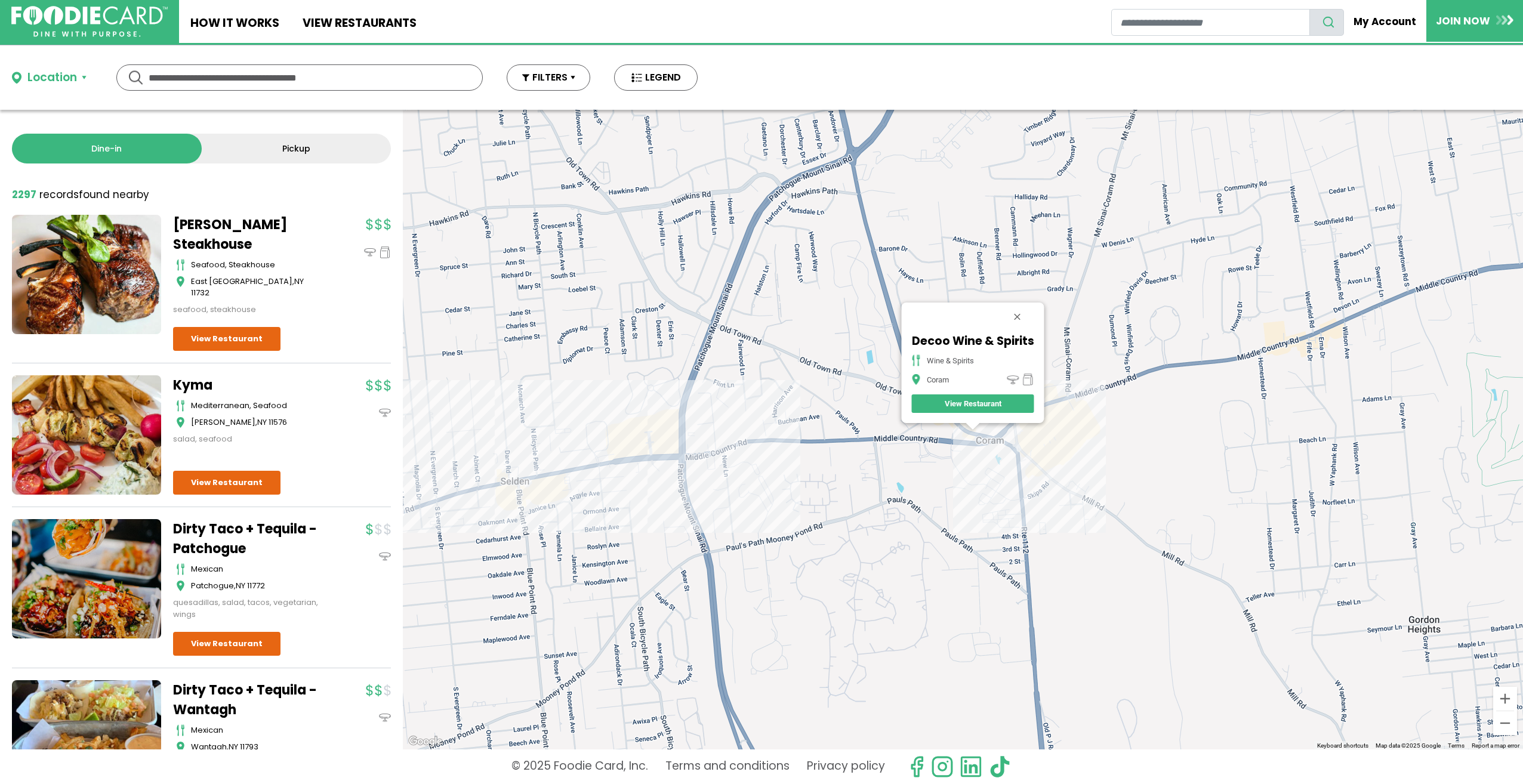
click at [390, 79] on input "text" at bounding box center [299, 77] width 302 height 25
click at [568, 86] on button "FILTERS" at bounding box center [548, 77] width 84 height 26
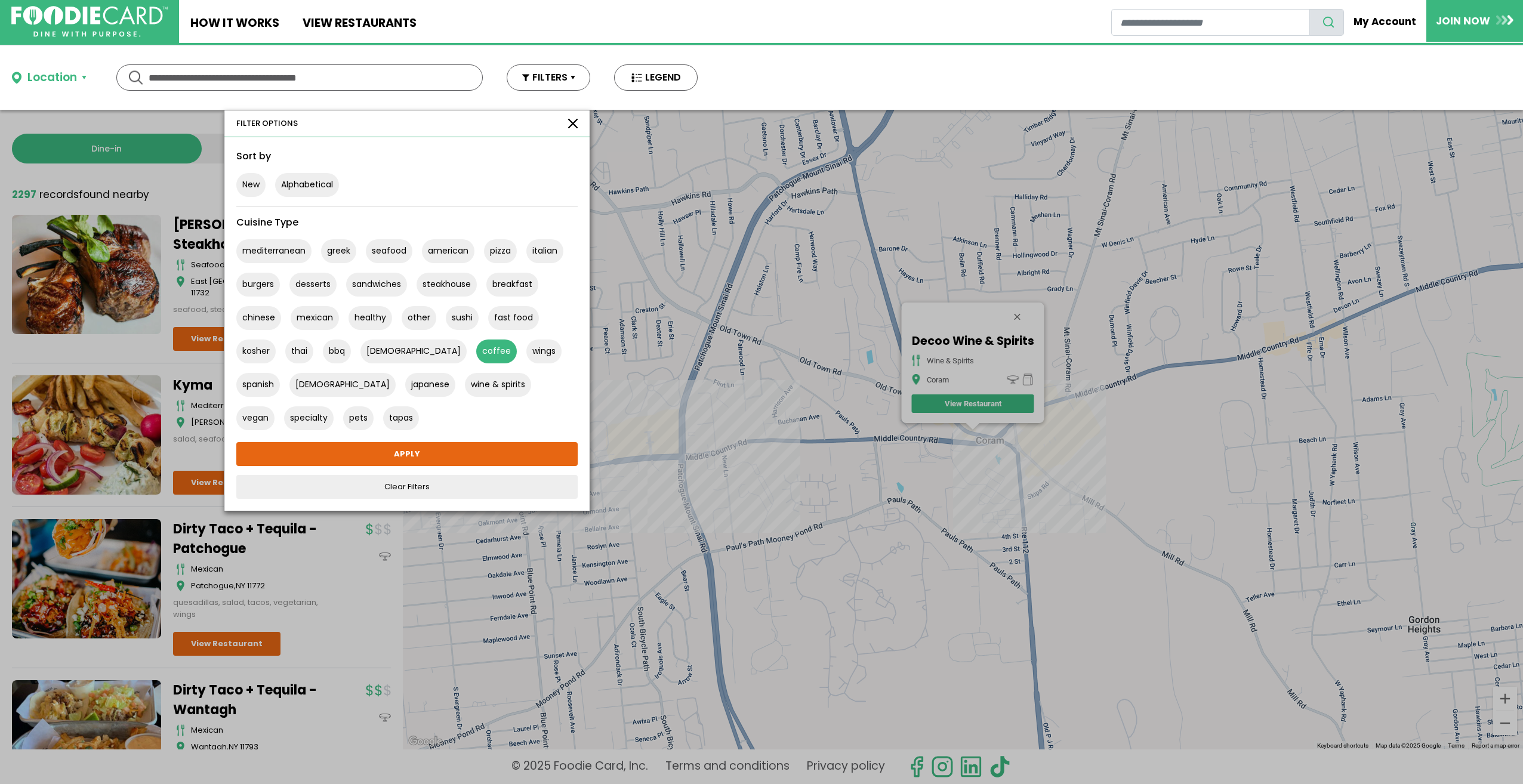
click at [476, 347] on button "coffee" at bounding box center [496, 351] width 41 height 24
click at [476, 348] on button "coffee" at bounding box center [496, 351] width 41 height 24
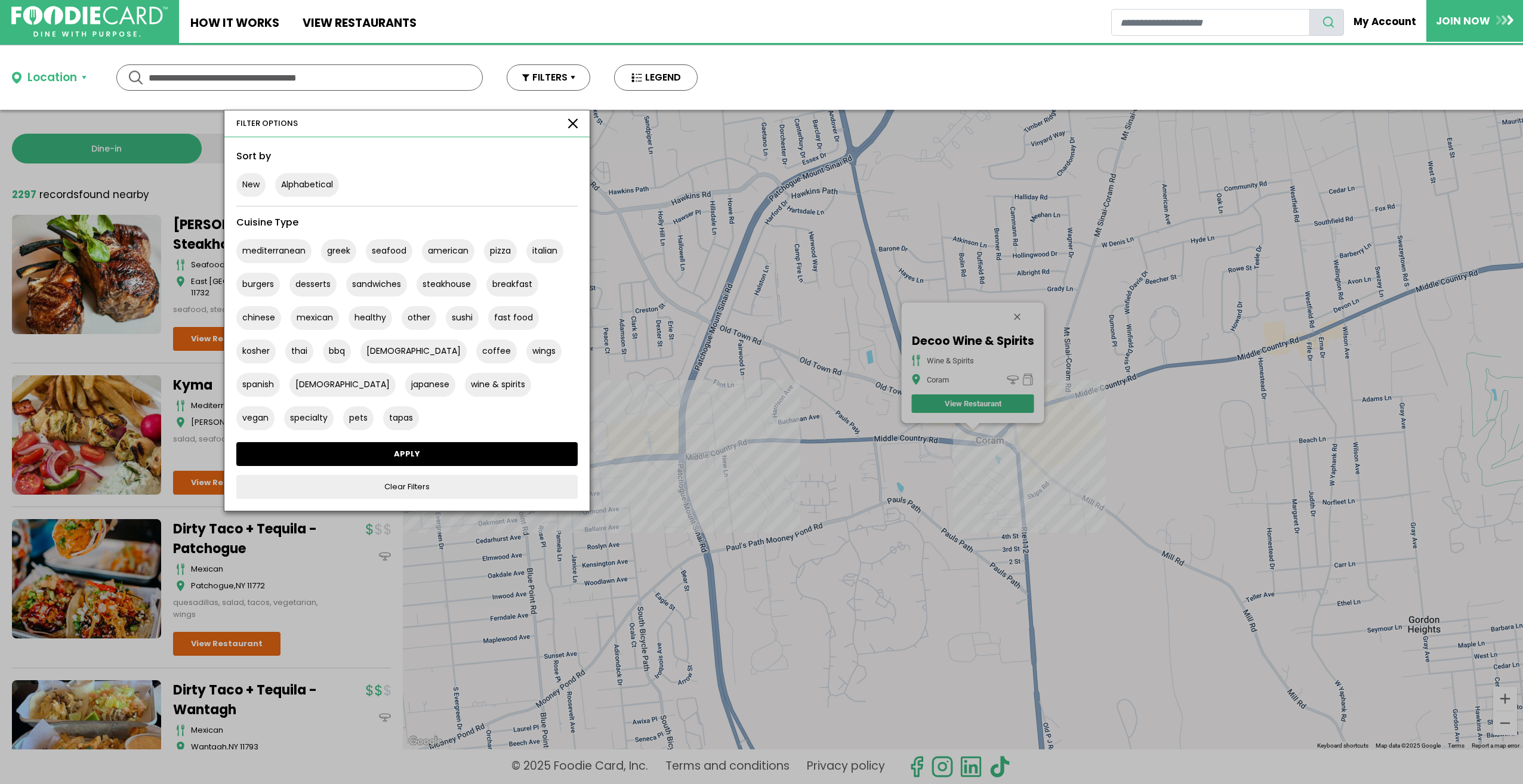
click at [446, 461] on link "APPLY" at bounding box center [407, 454] width 341 height 24
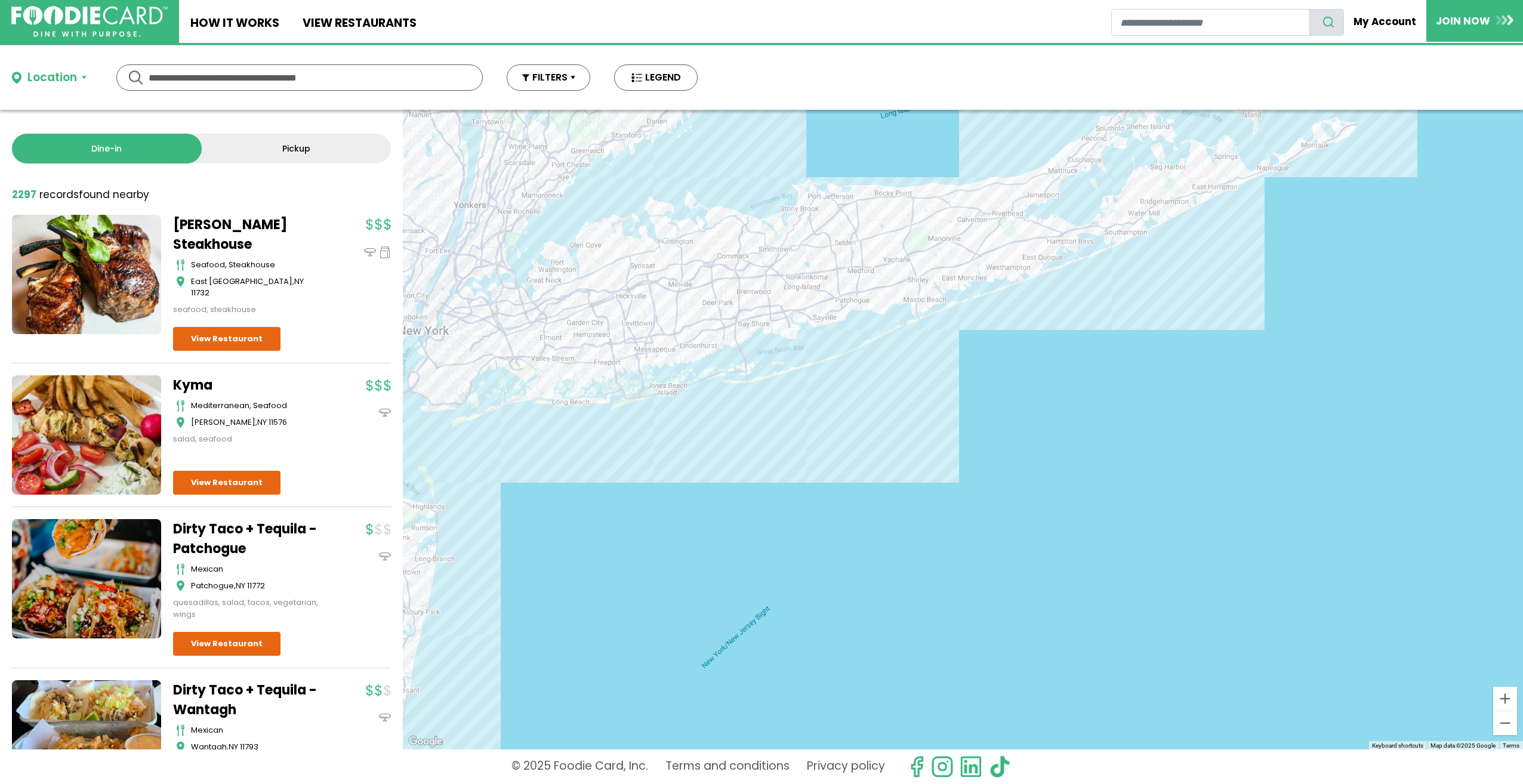
drag, startPoint x: 1044, startPoint y: 498, endPoint x: 523, endPoint y: 358, distance: 539.5
click at [523, 358] on div at bounding box center [963, 429] width 1121 height 640
click at [257, 79] on input "text" at bounding box center [299, 77] width 302 height 25
type input "******"
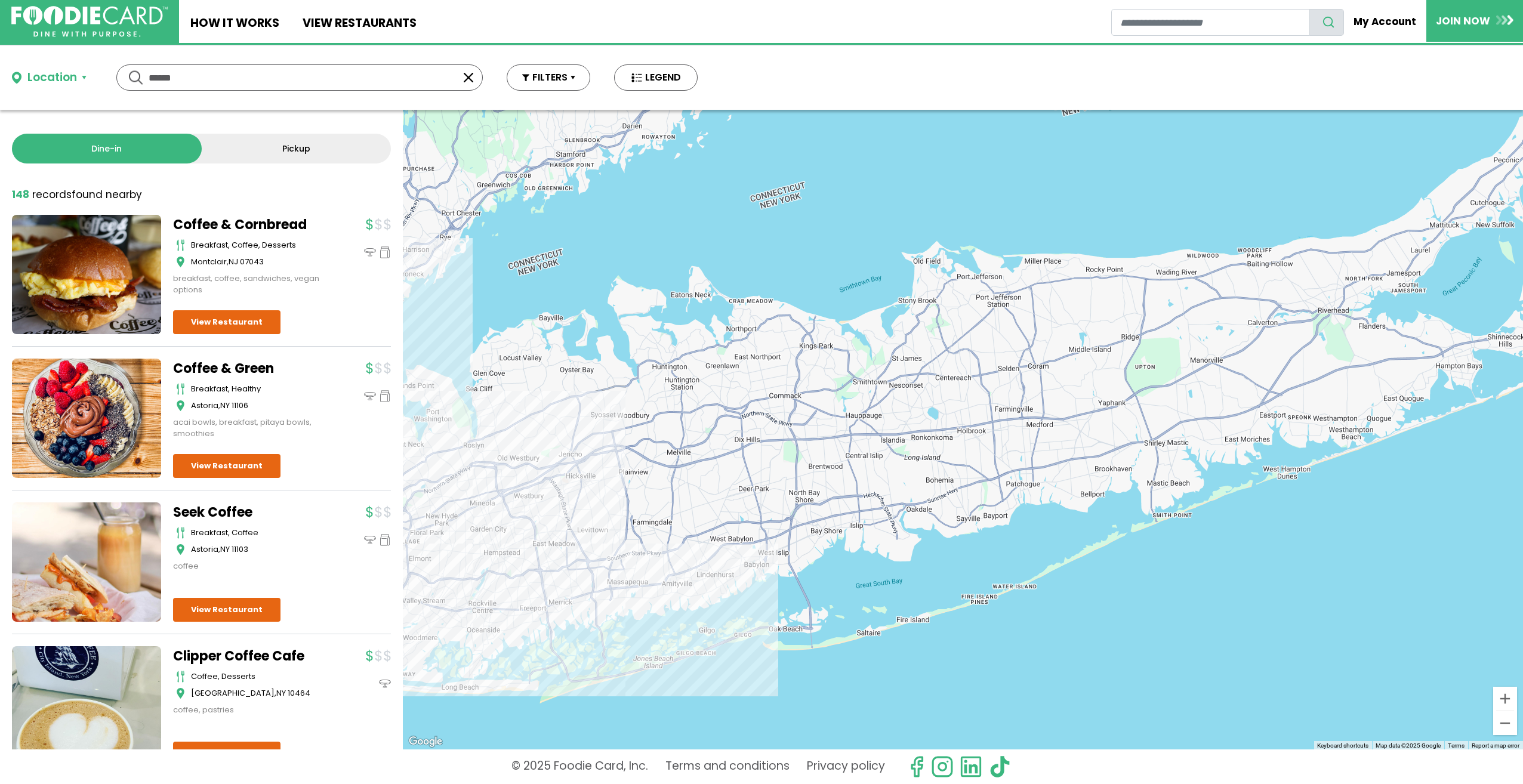
drag, startPoint x: 1172, startPoint y: 428, endPoint x: 568, endPoint y: 454, distance: 604.6
click at [568, 454] on div at bounding box center [963, 429] width 1121 height 640
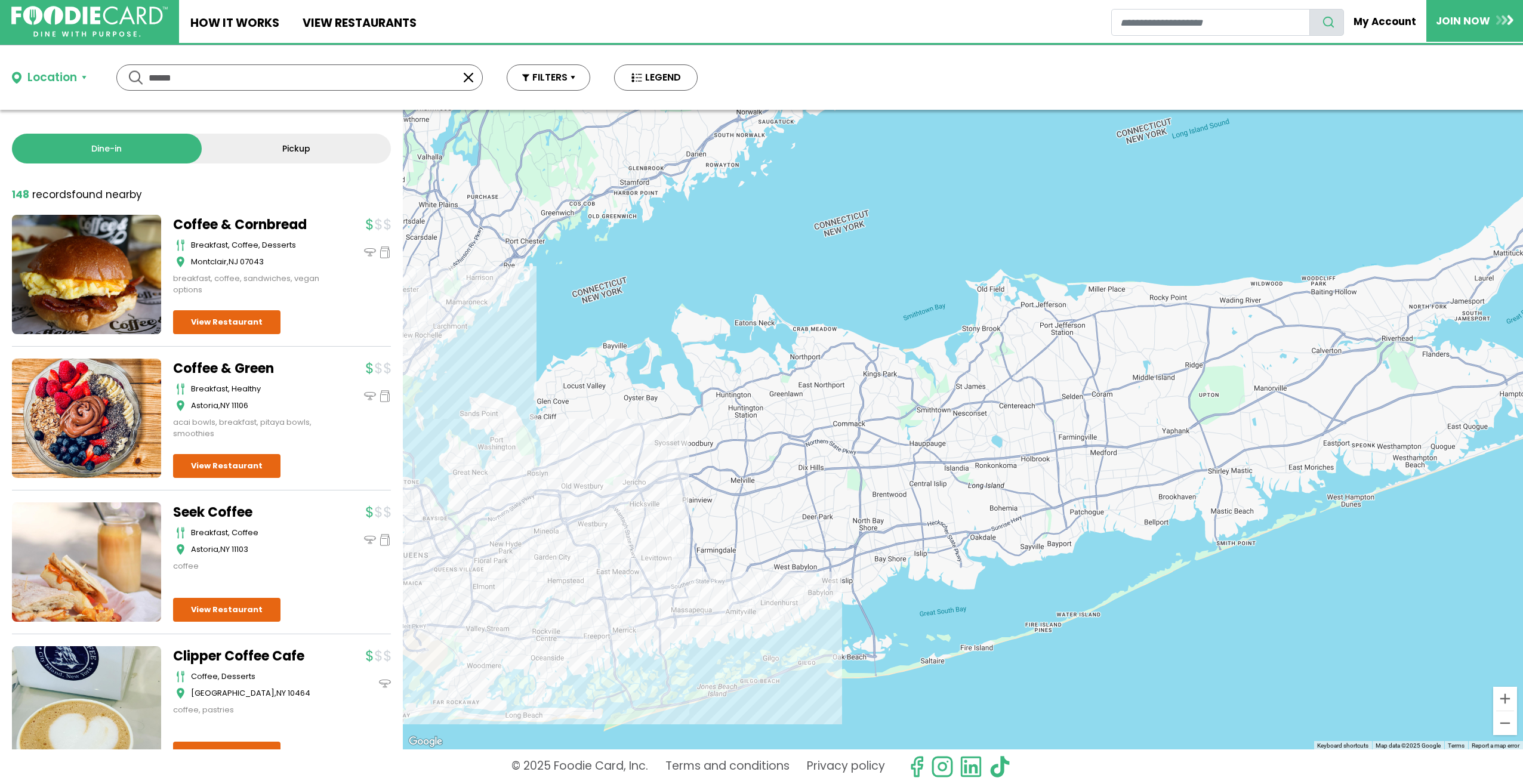
drag, startPoint x: 868, startPoint y: 470, endPoint x: 945, endPoint y: 489, distance: 79.3
click at [945, 489] on div at bounding box center [963, 429] width 1121 height 640
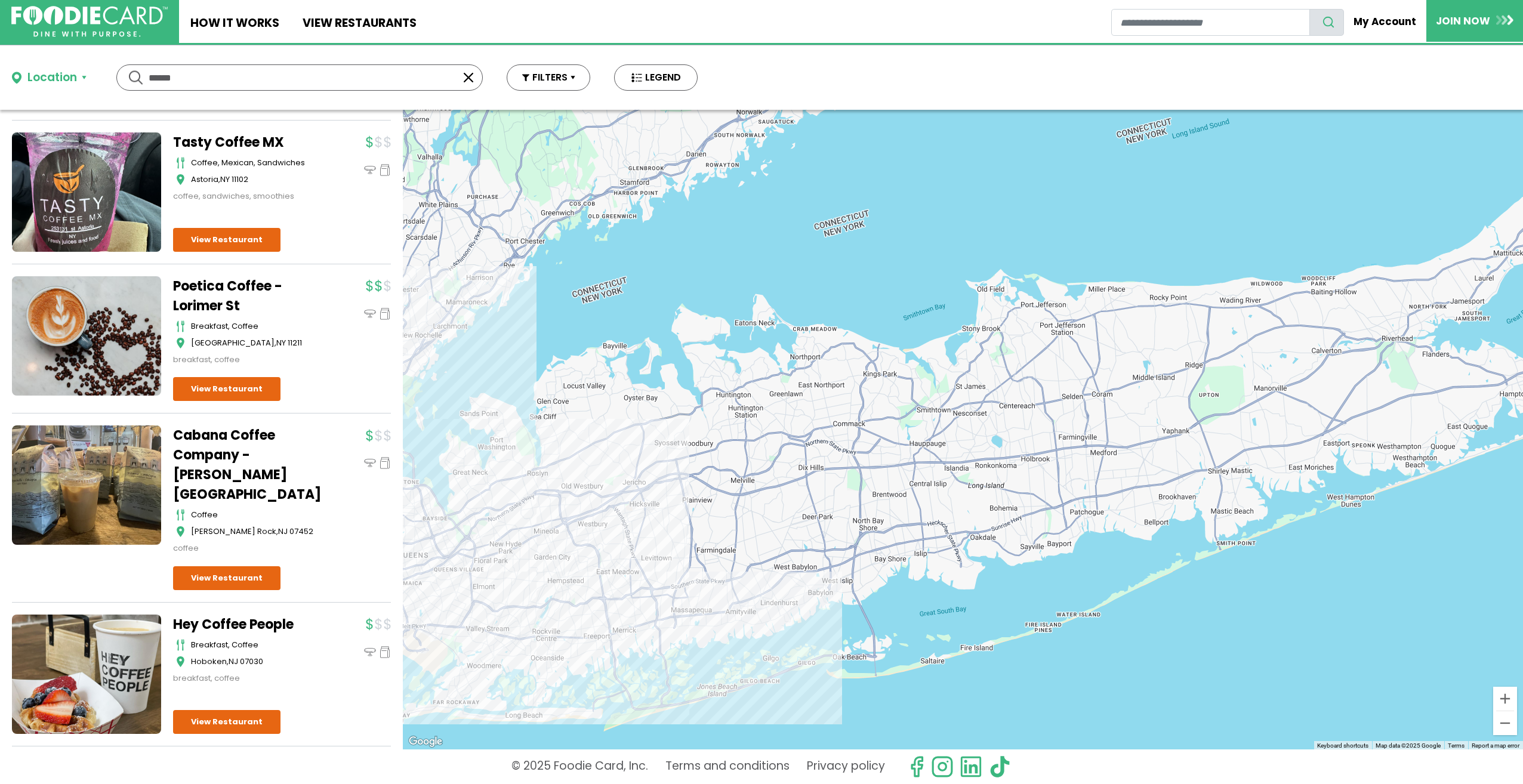
scroll to position [716, 0]
